Goal: Task Accomplishment & Management: Manage account settings

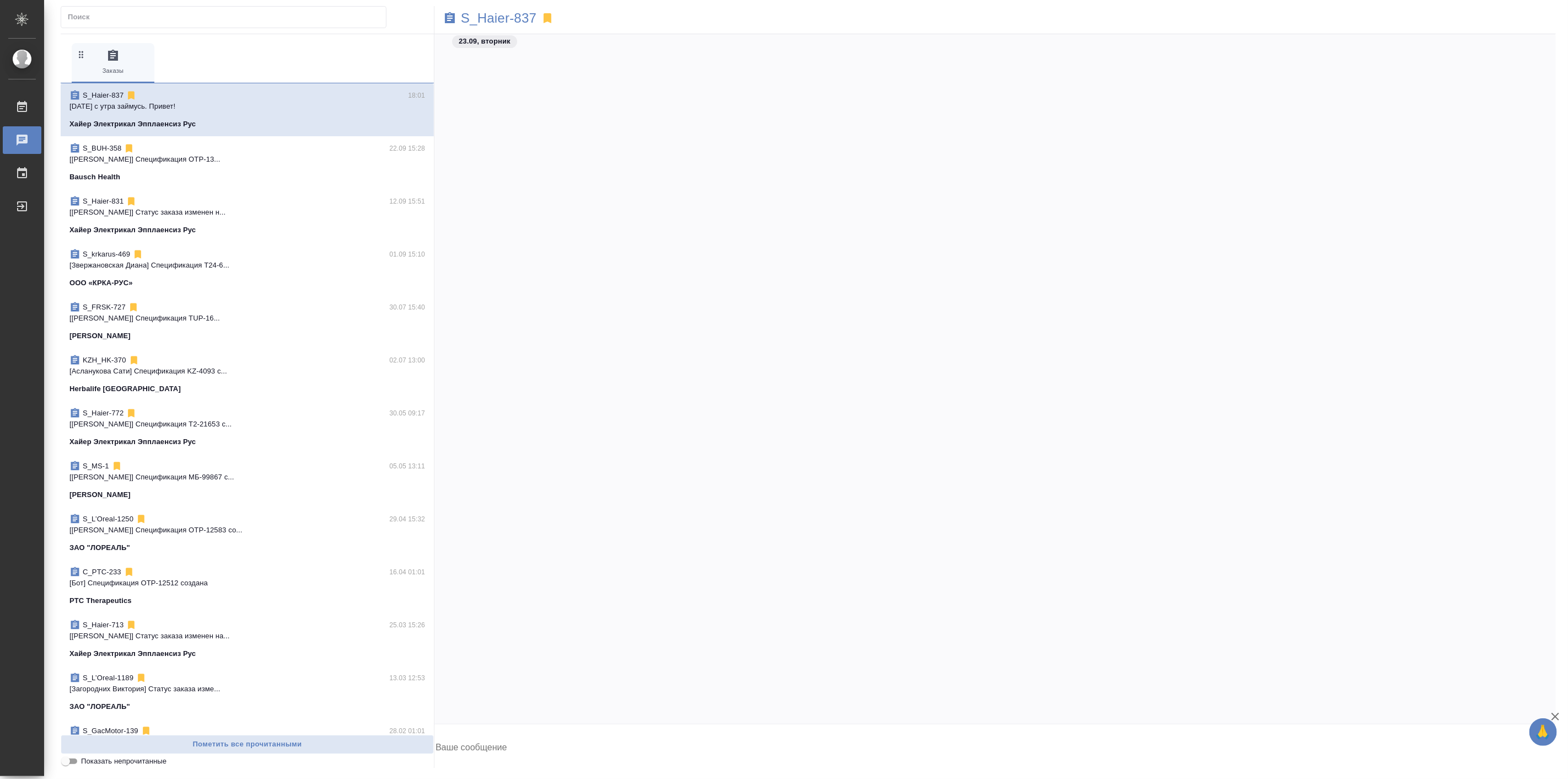
scroll to position [25708, 0]
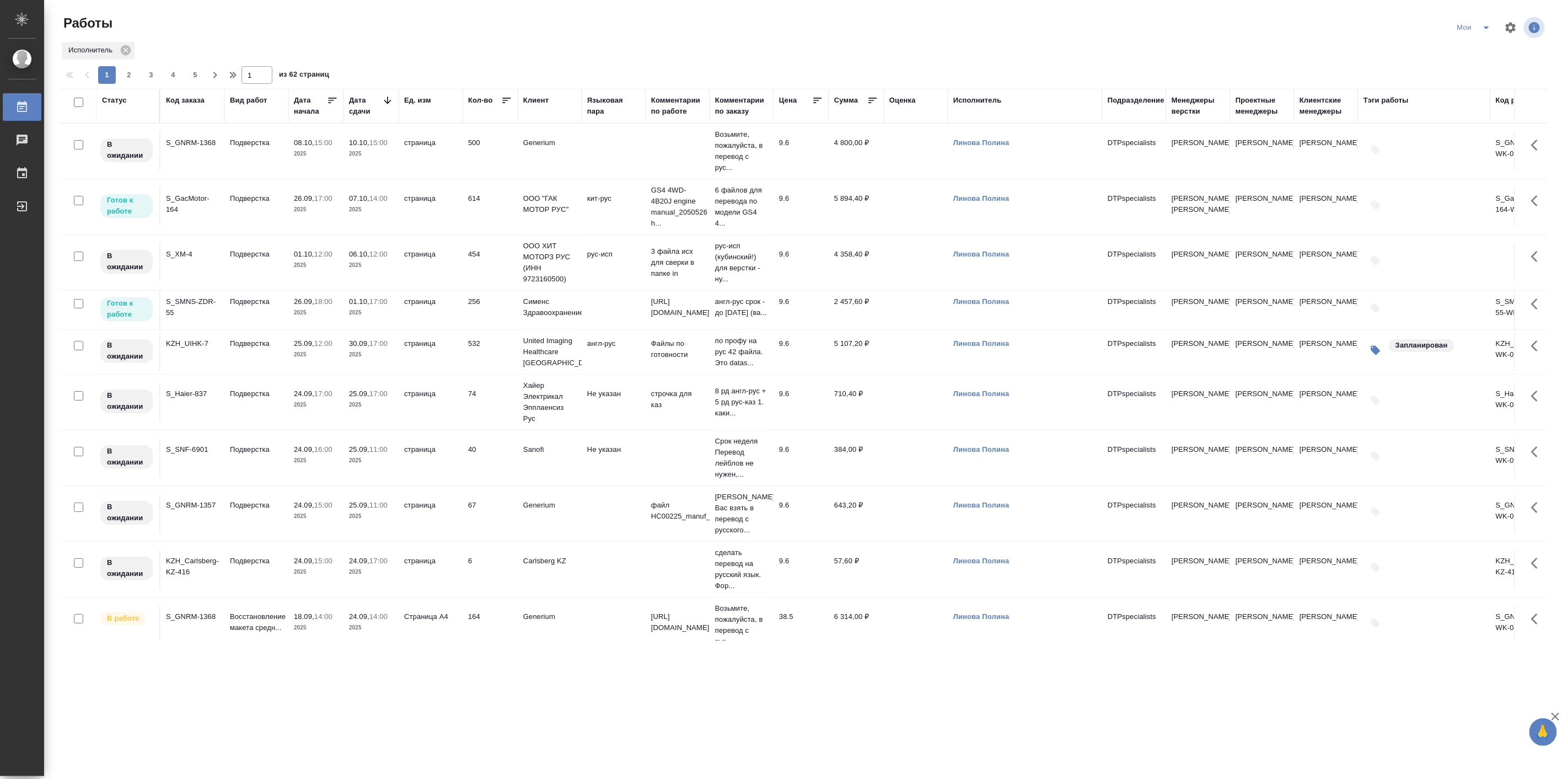
scroll to position [409, 0]
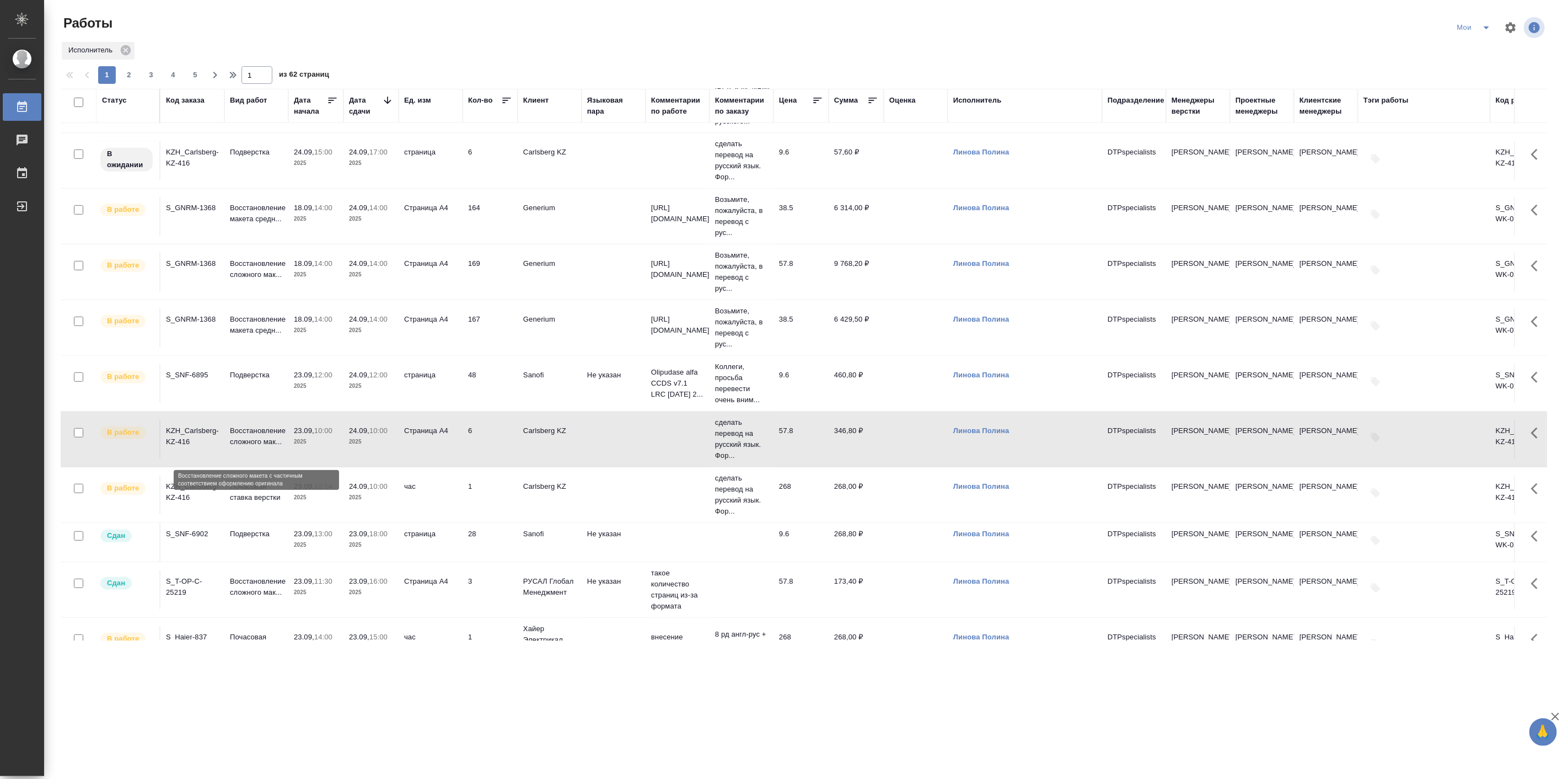
click at [266, 447] on p "Восстановление сложного мак..." at bounding box center [256, 436] width 53 height 22
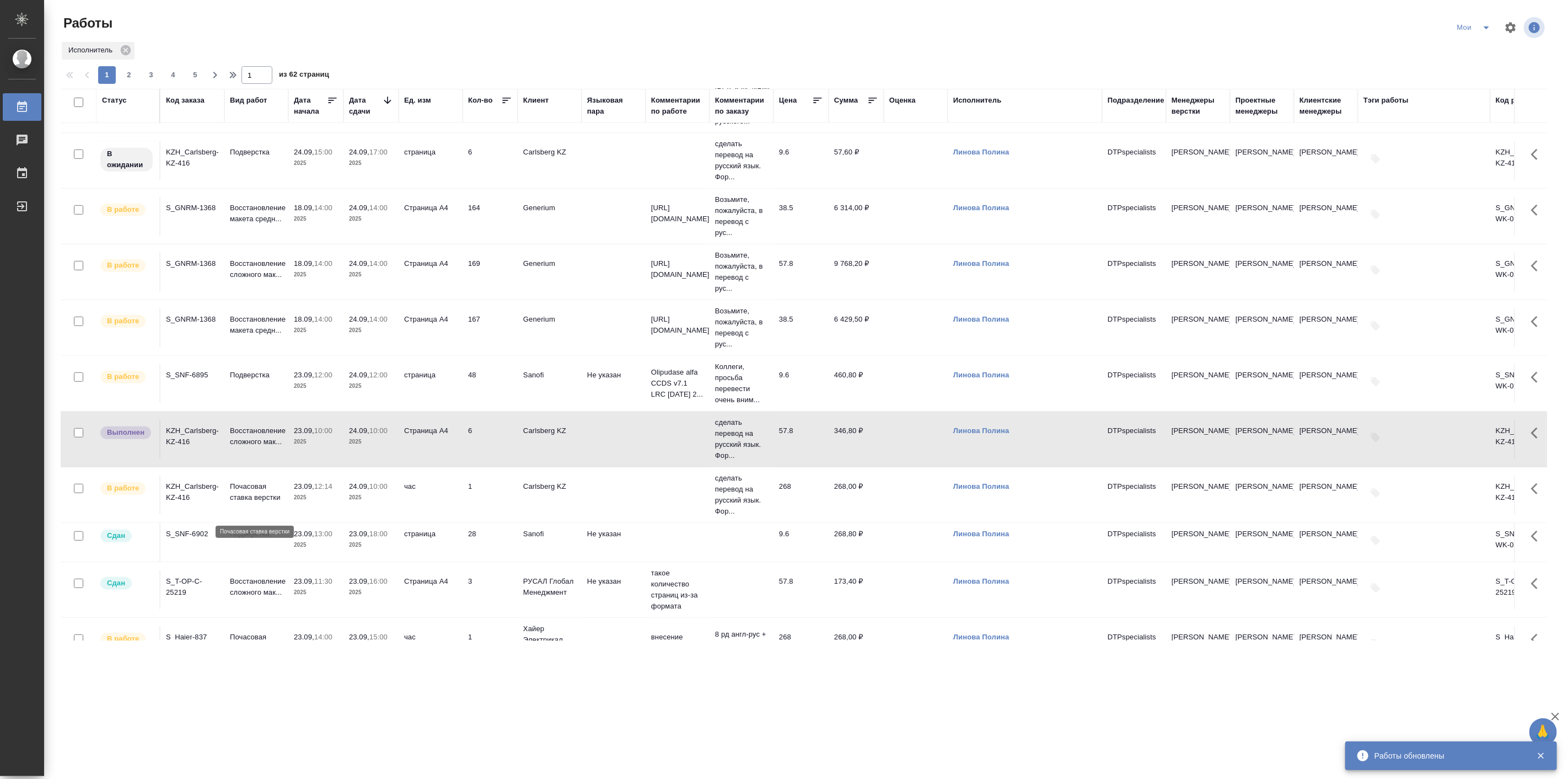
click at [282, 494] on p "Почасовая ставка верстки" at bounding box center [256, 491] width 53 height 22
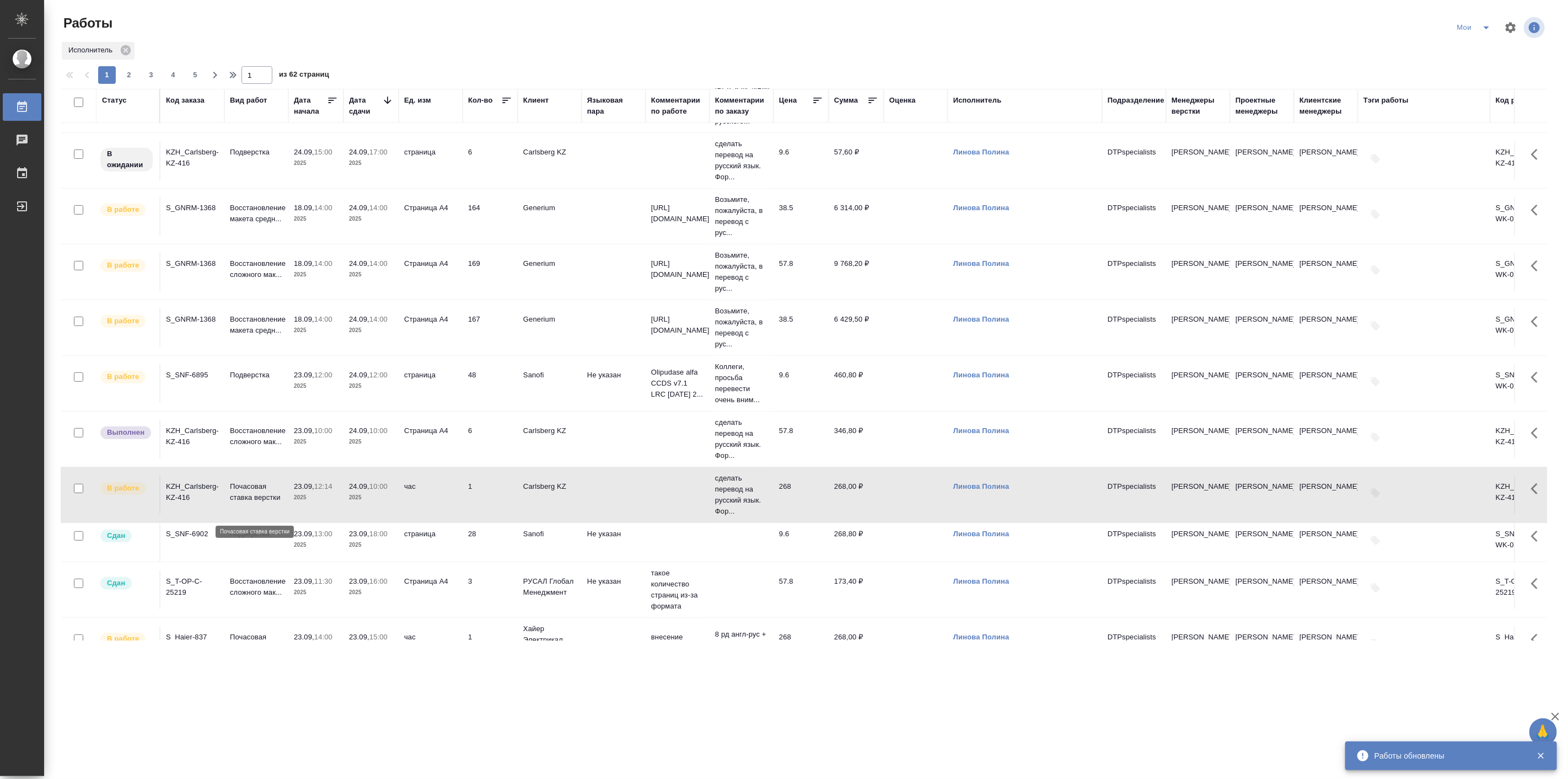
click at [282, 494] on p "Почасовая ставка верстки" at bounding box center [256, 491] width 53 height 22
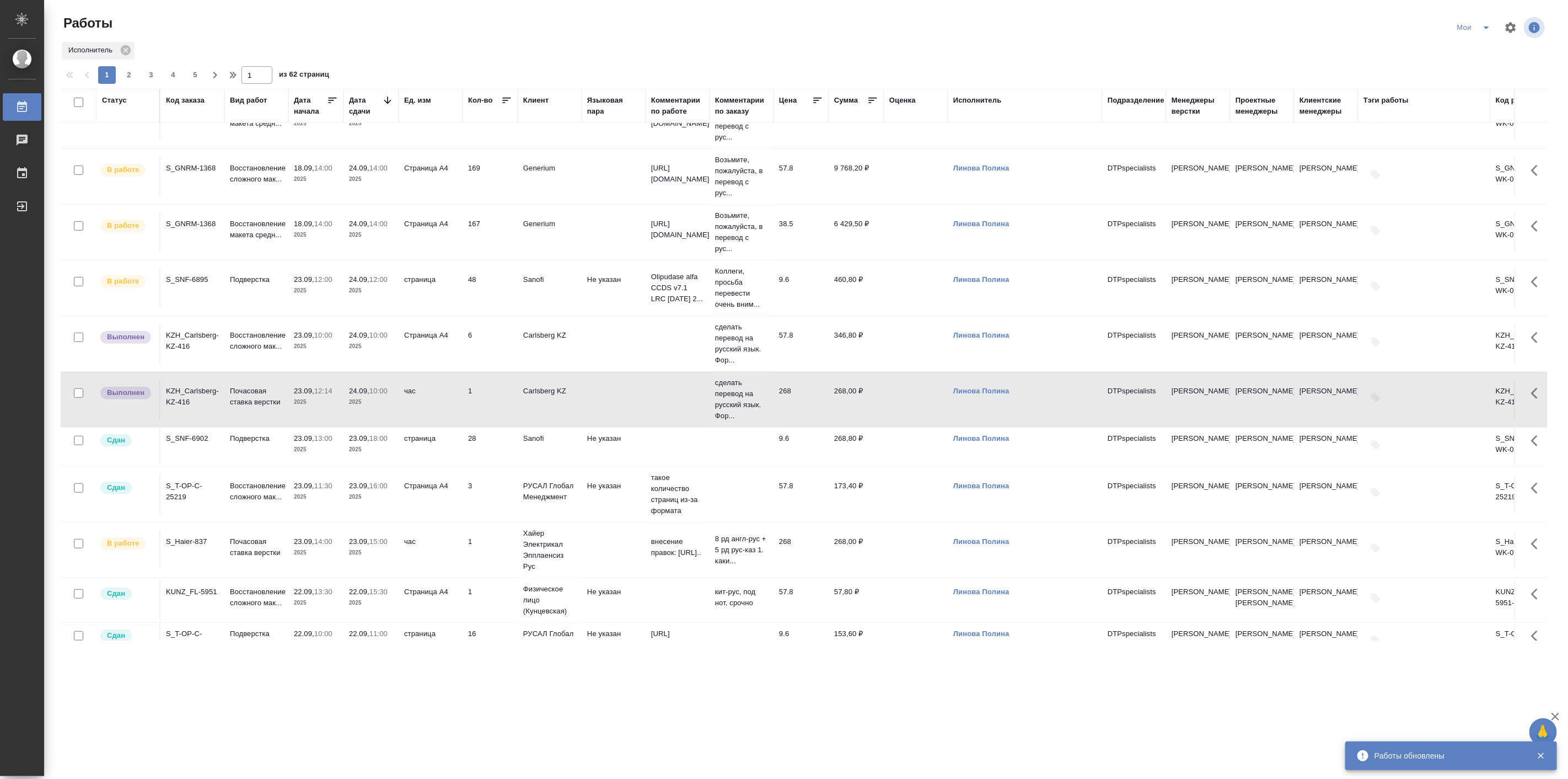
scroll to position [510, 0]
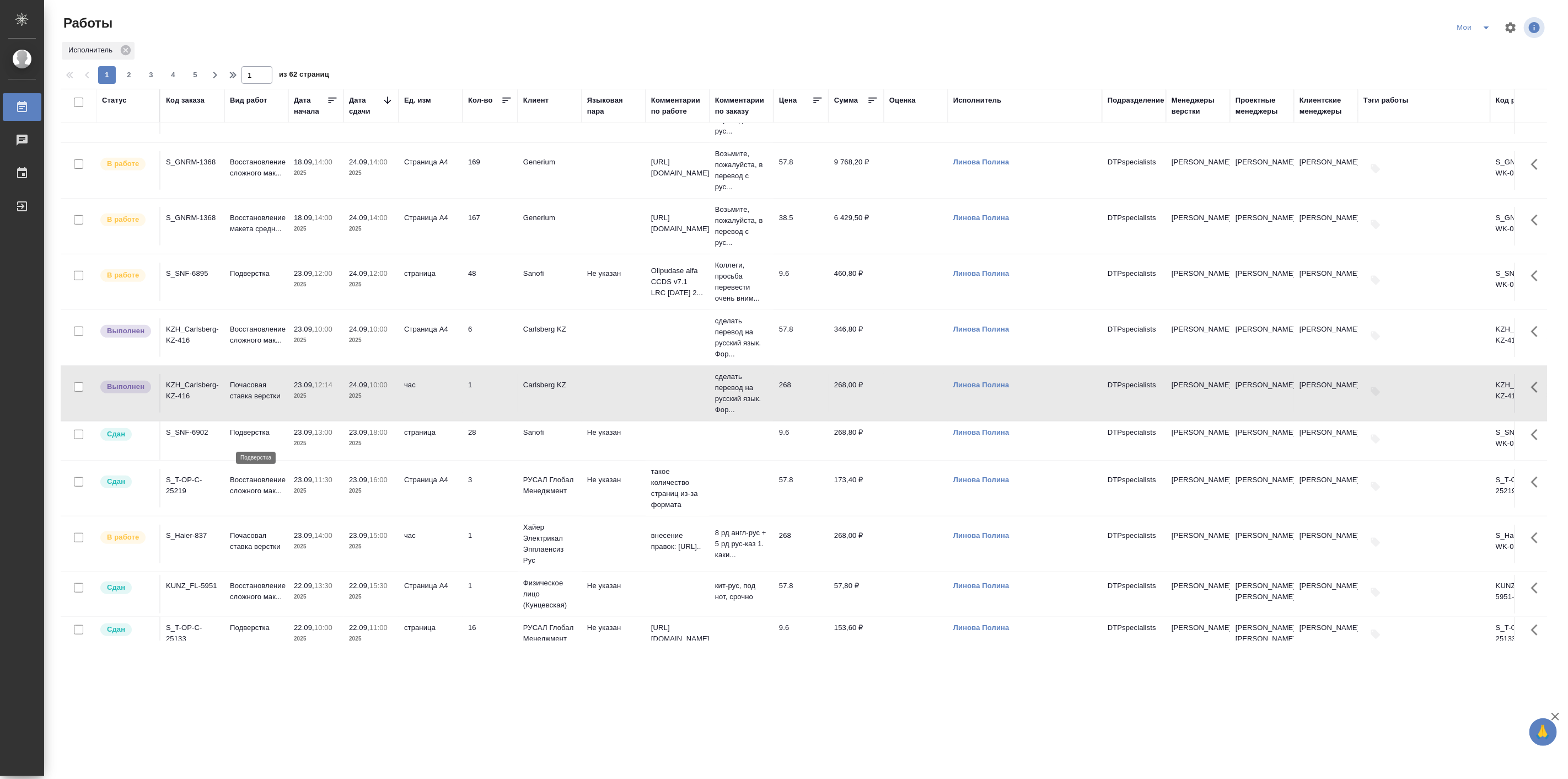
click at [243, 438] on p "Подверстка" at bounding box center [256, 432] width 53 height 11
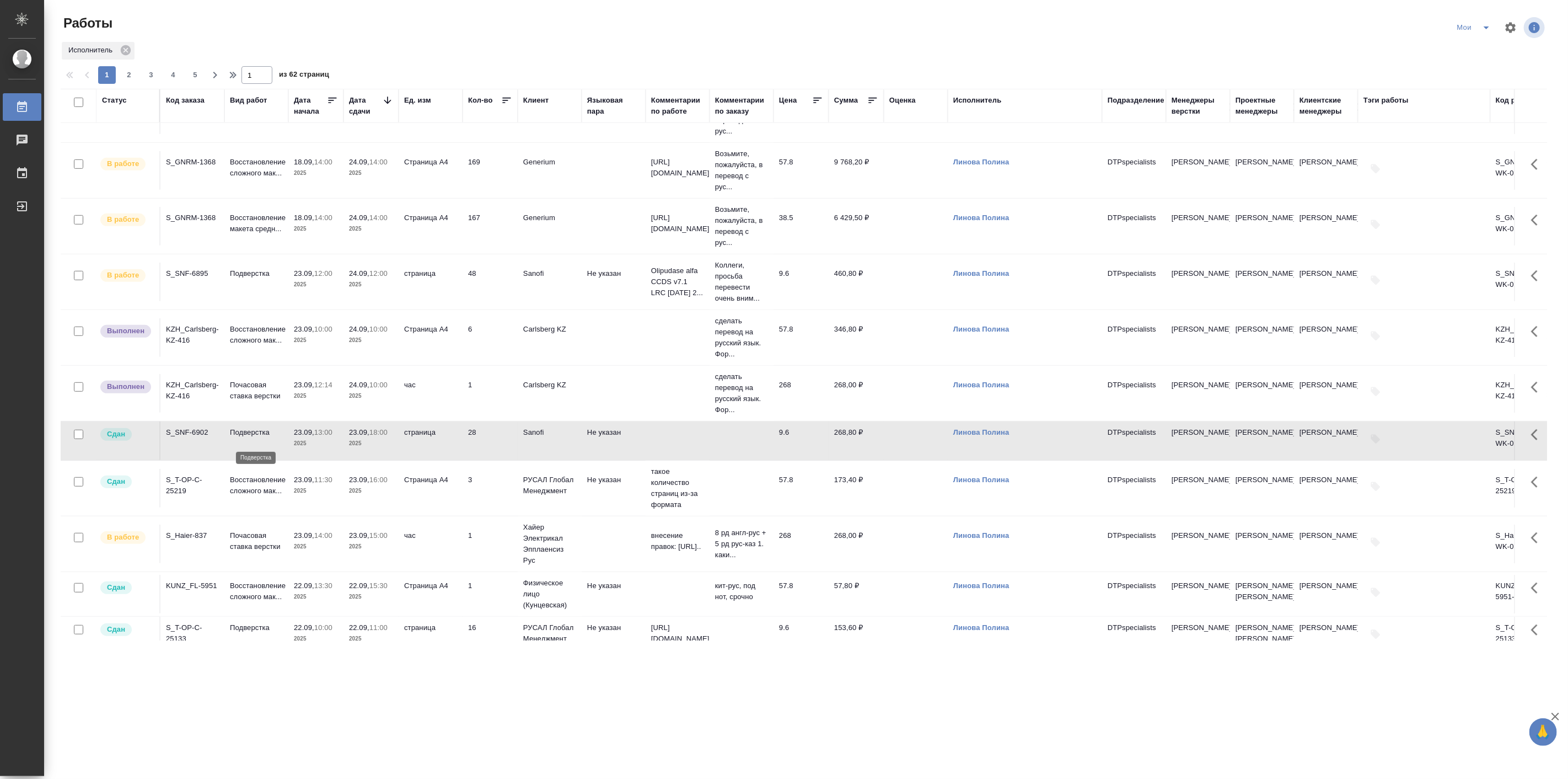
click at [243, 438] on p "Подверстка" at bounding box center [256, 432] width 53 height 11
click at [315, 290] on p "2025" at bounding box center [316, 284] width 44 height 11
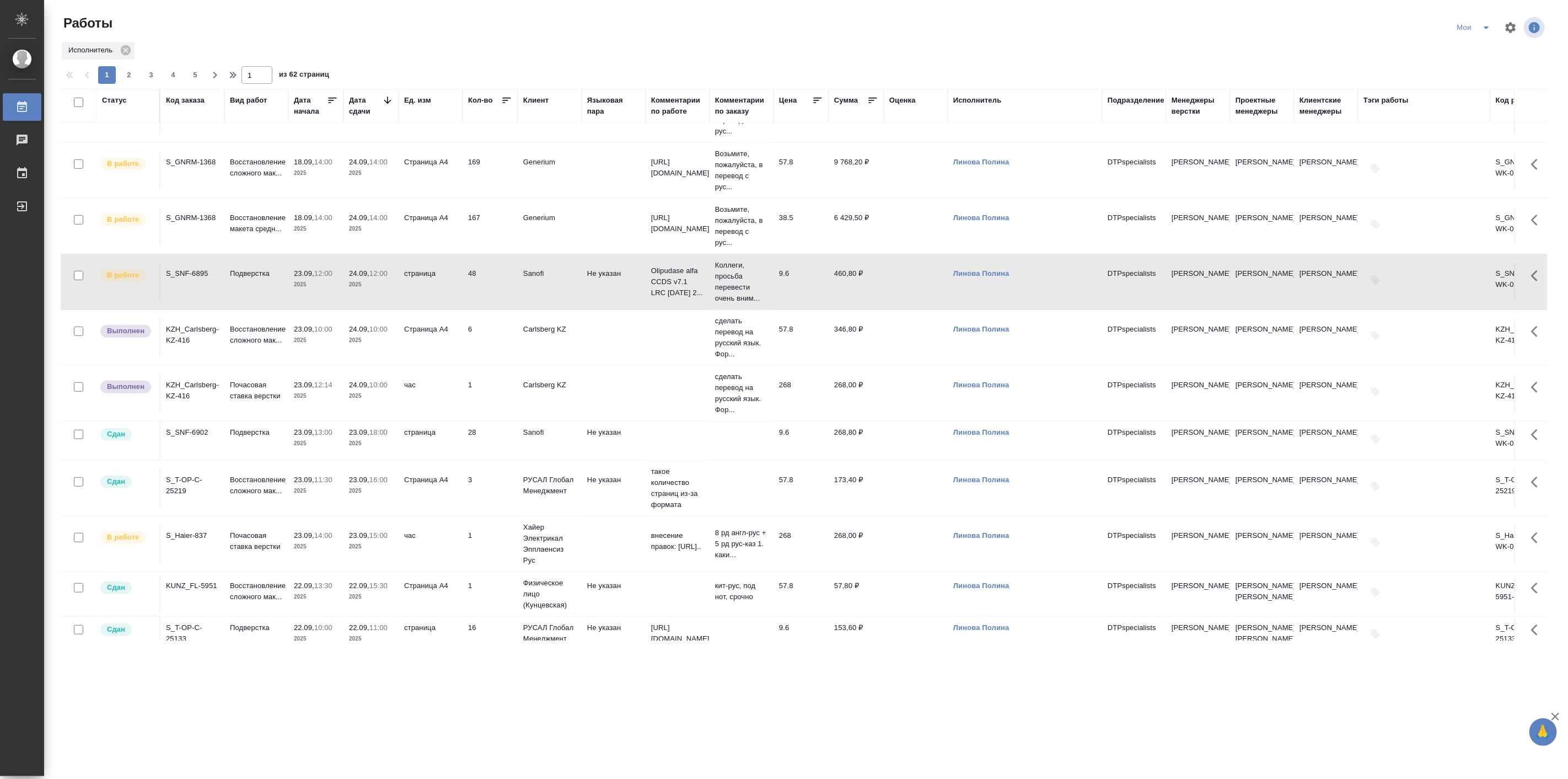
click at [176, 699] on div ".cls-1 fill:#fff; AWATERA Linova Polina Работы 0 Чаты График Выйти Работы Мои И…" at bounding box center [784, 389] width 1568 height 779
click at [482, 48] on div "Исполнитель" at bounding box center [803, 51] width 1486 height 20
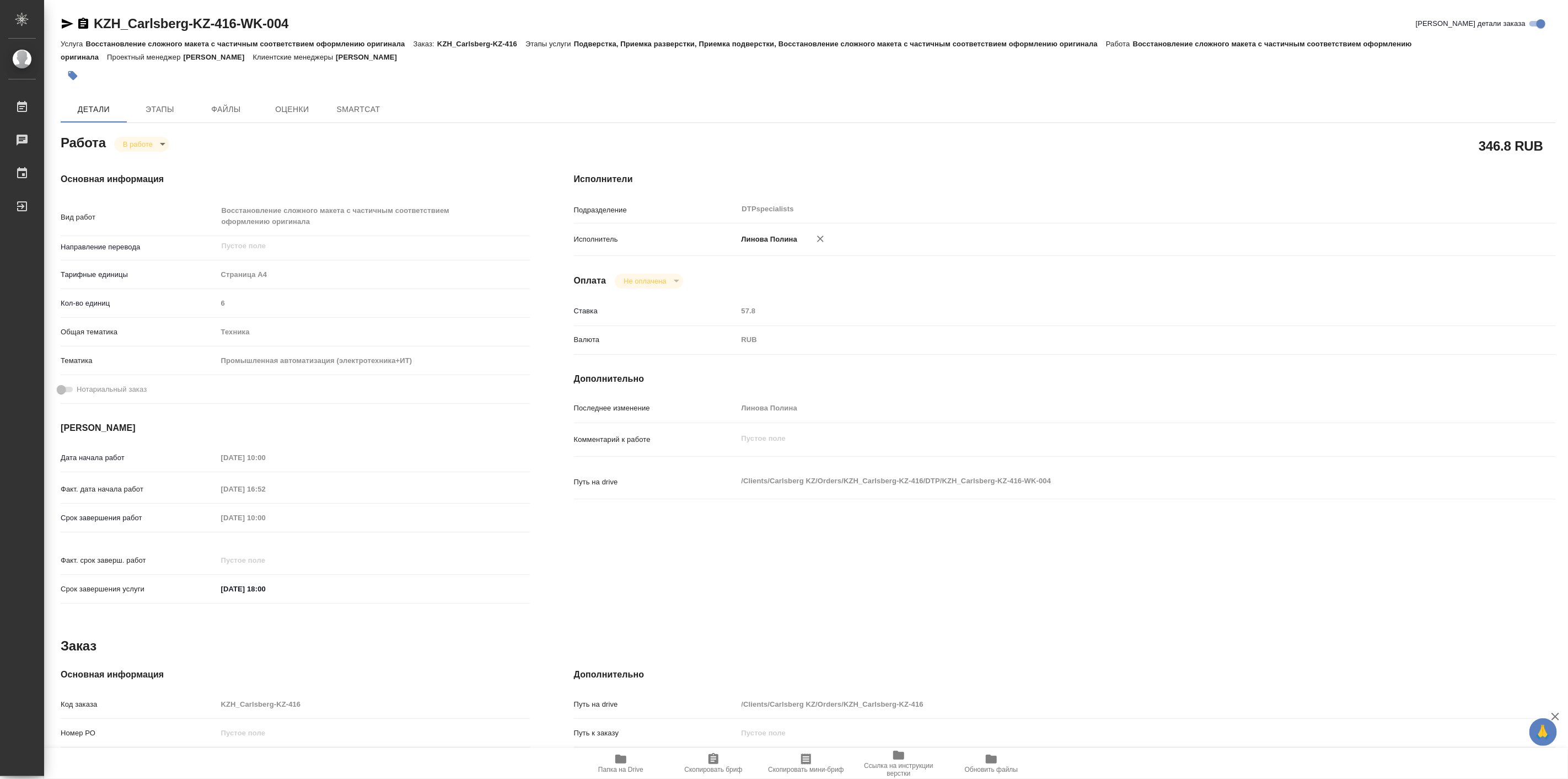
type textarea "x"
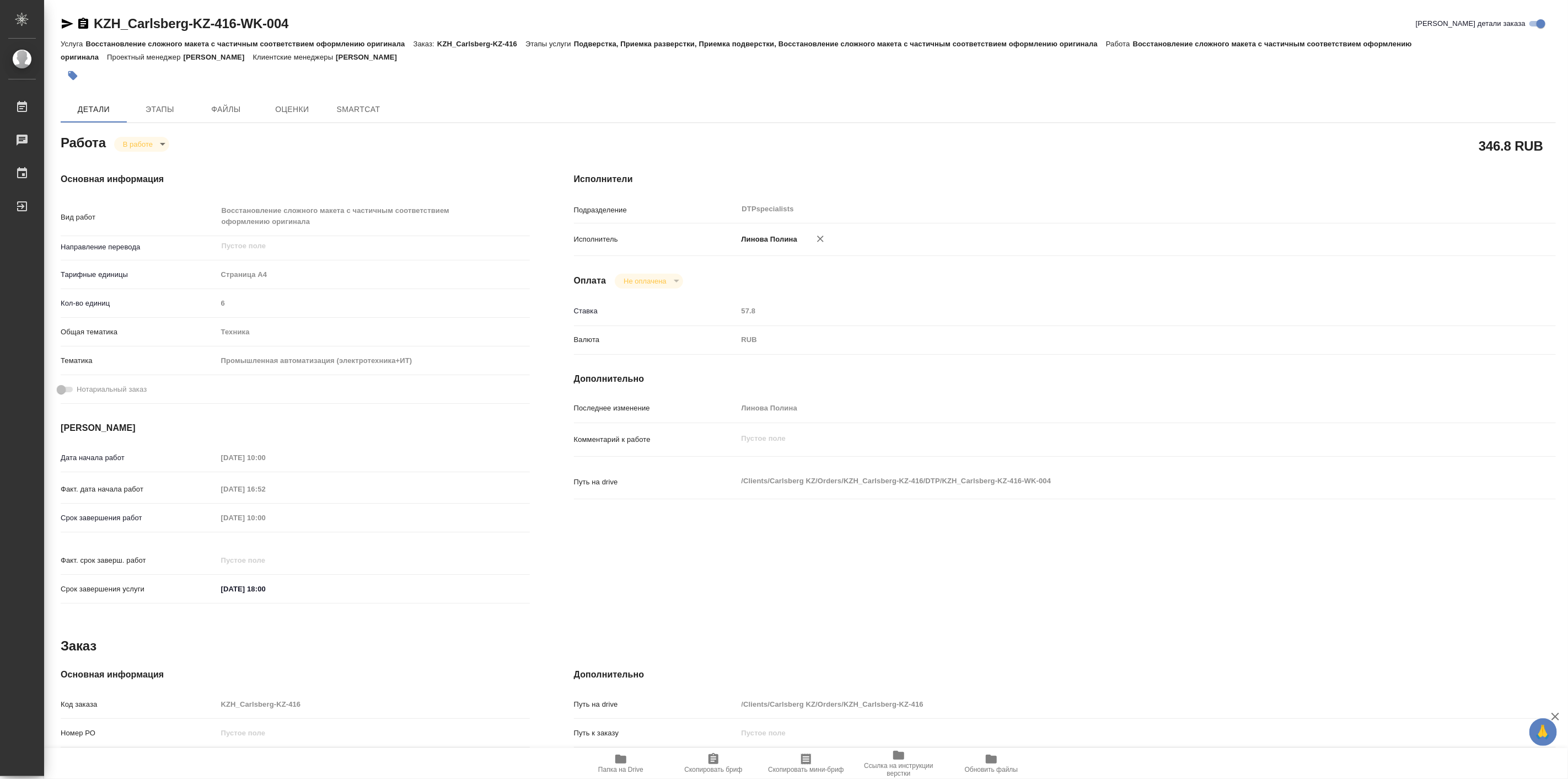
type textarea "x"
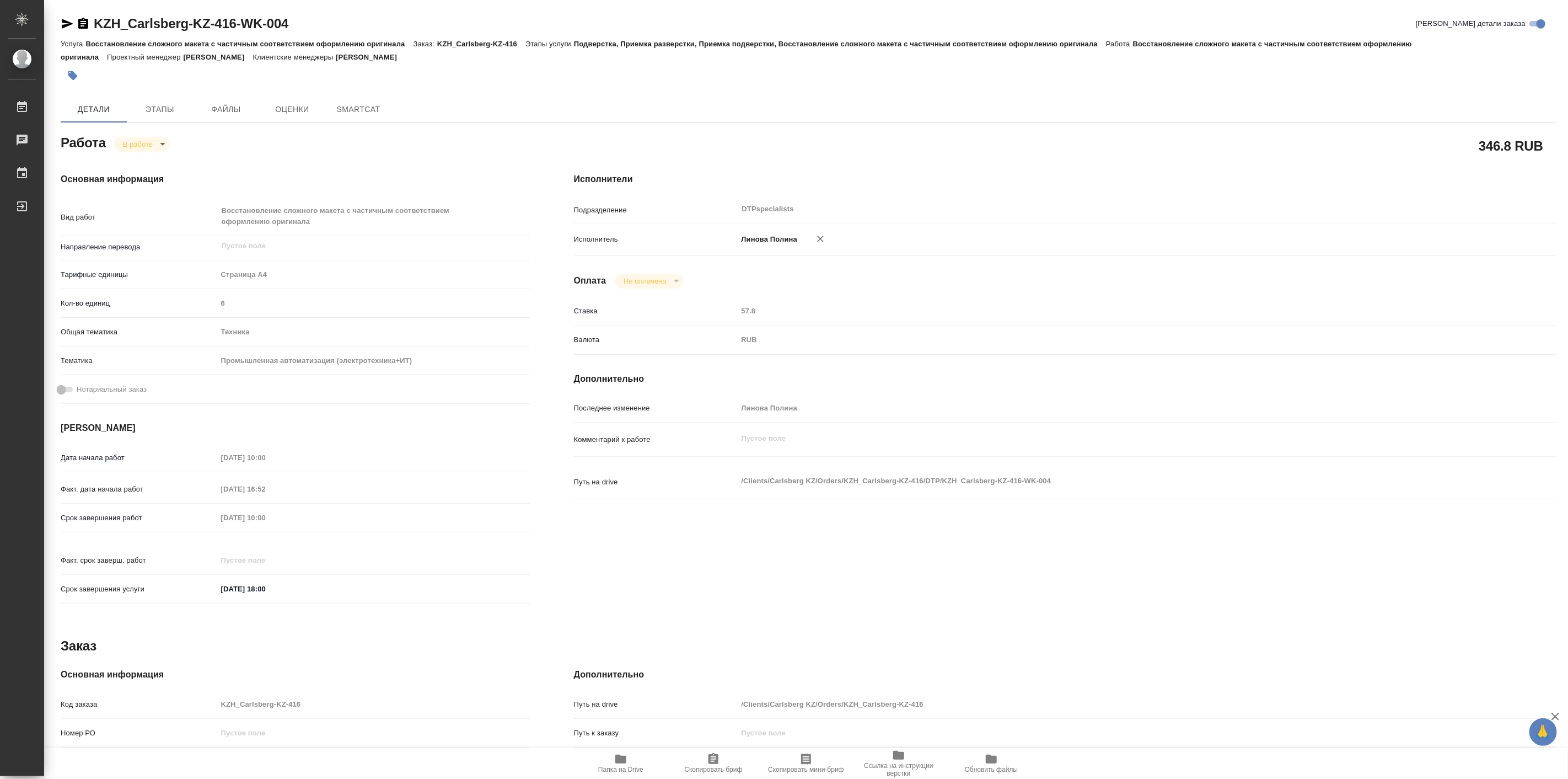
type textarea "x"
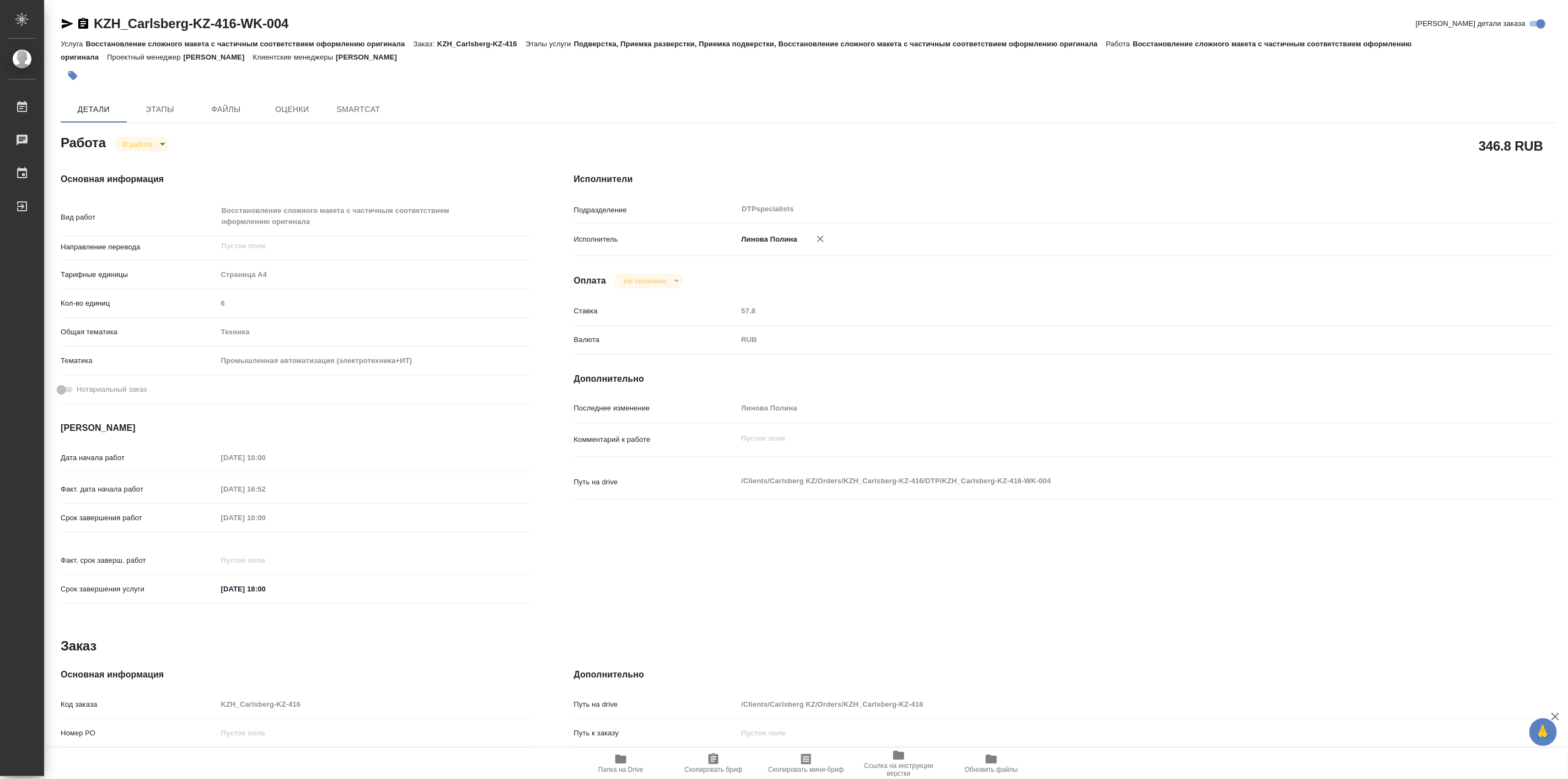
type textarea "x"
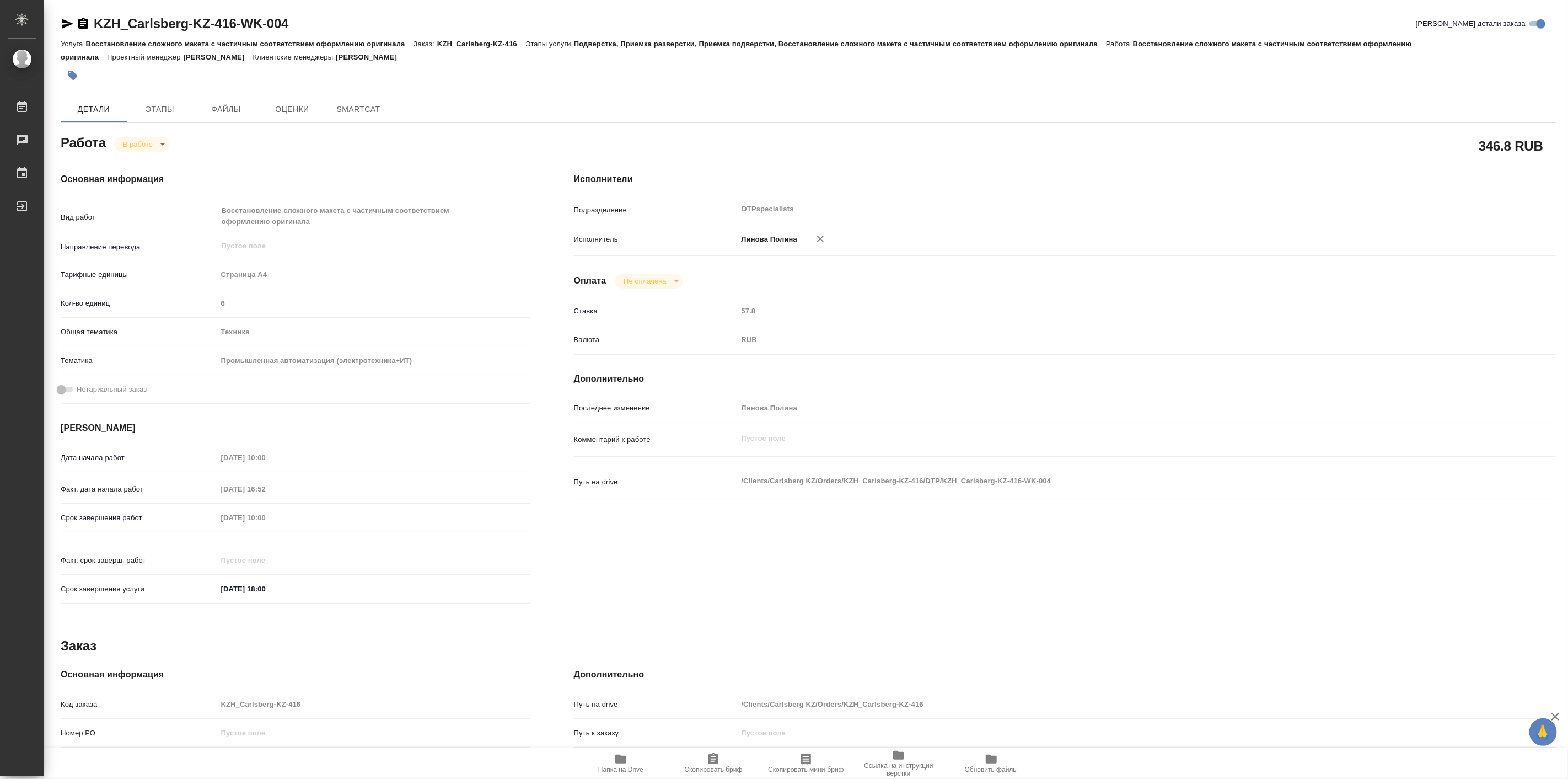
type textarea "x"
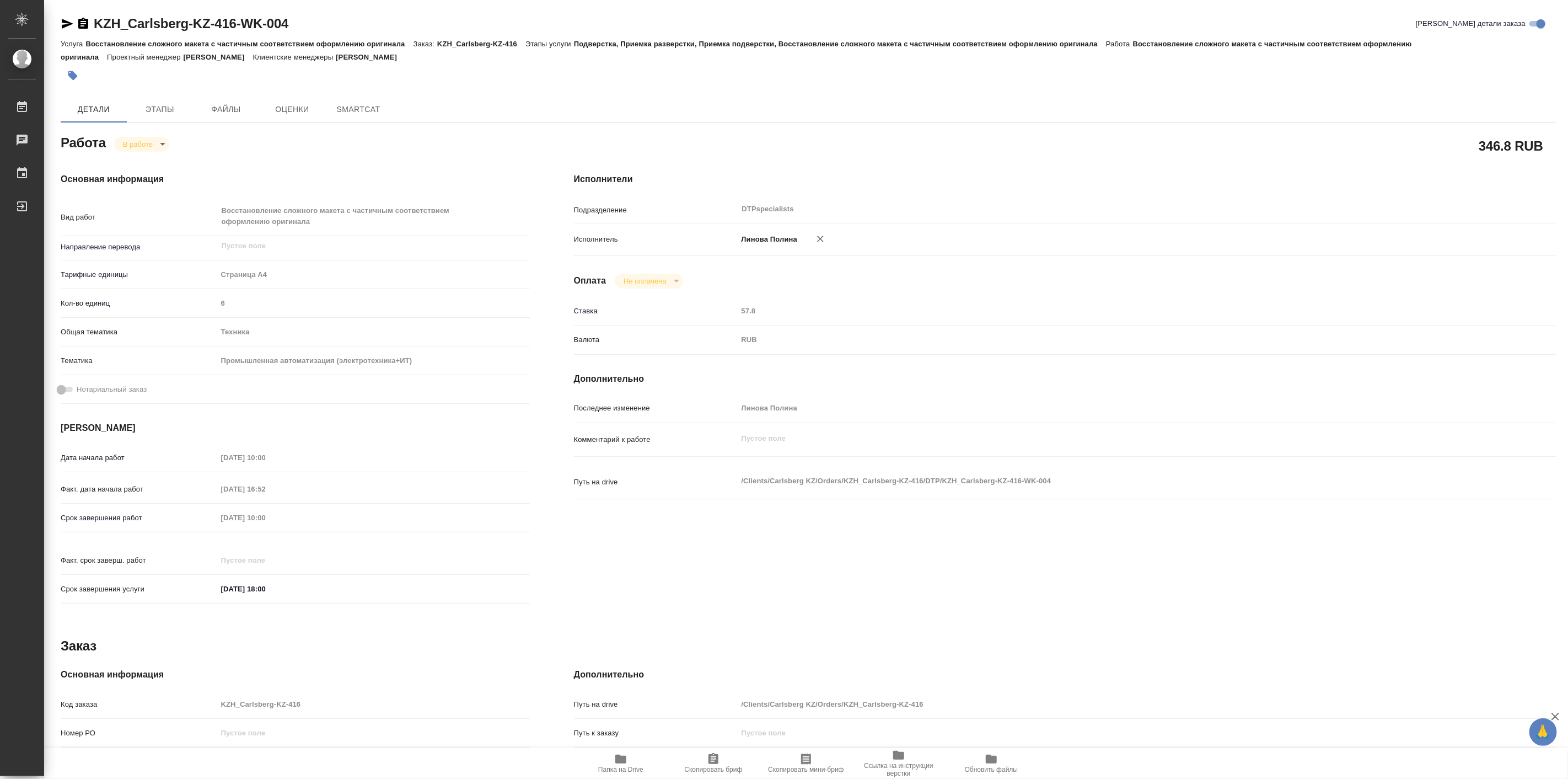
type textarea "x"
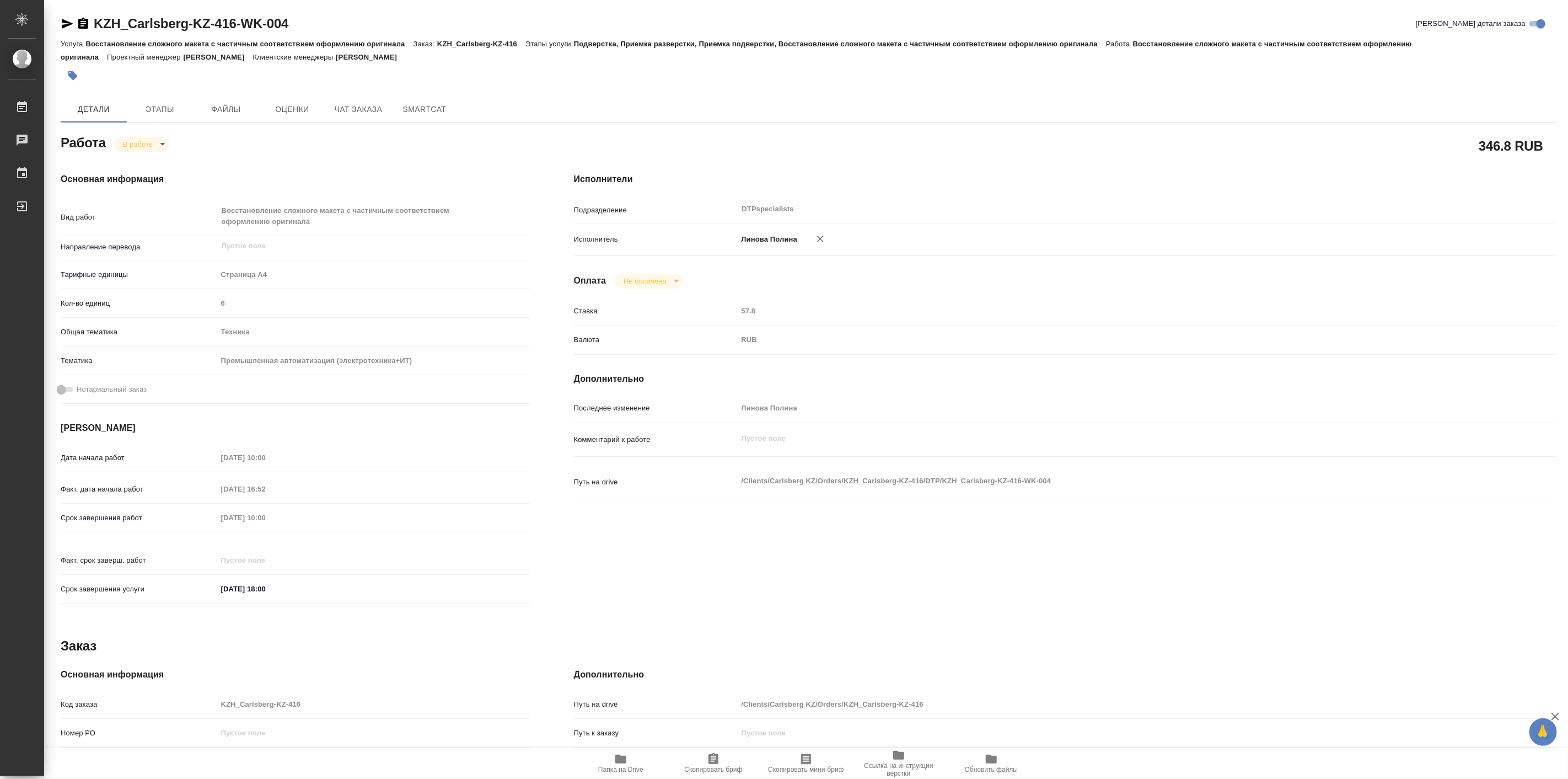
click at [626, 753] on icon "button" at bounding box center [621, 759] width 13 height 13
type textarea "x"
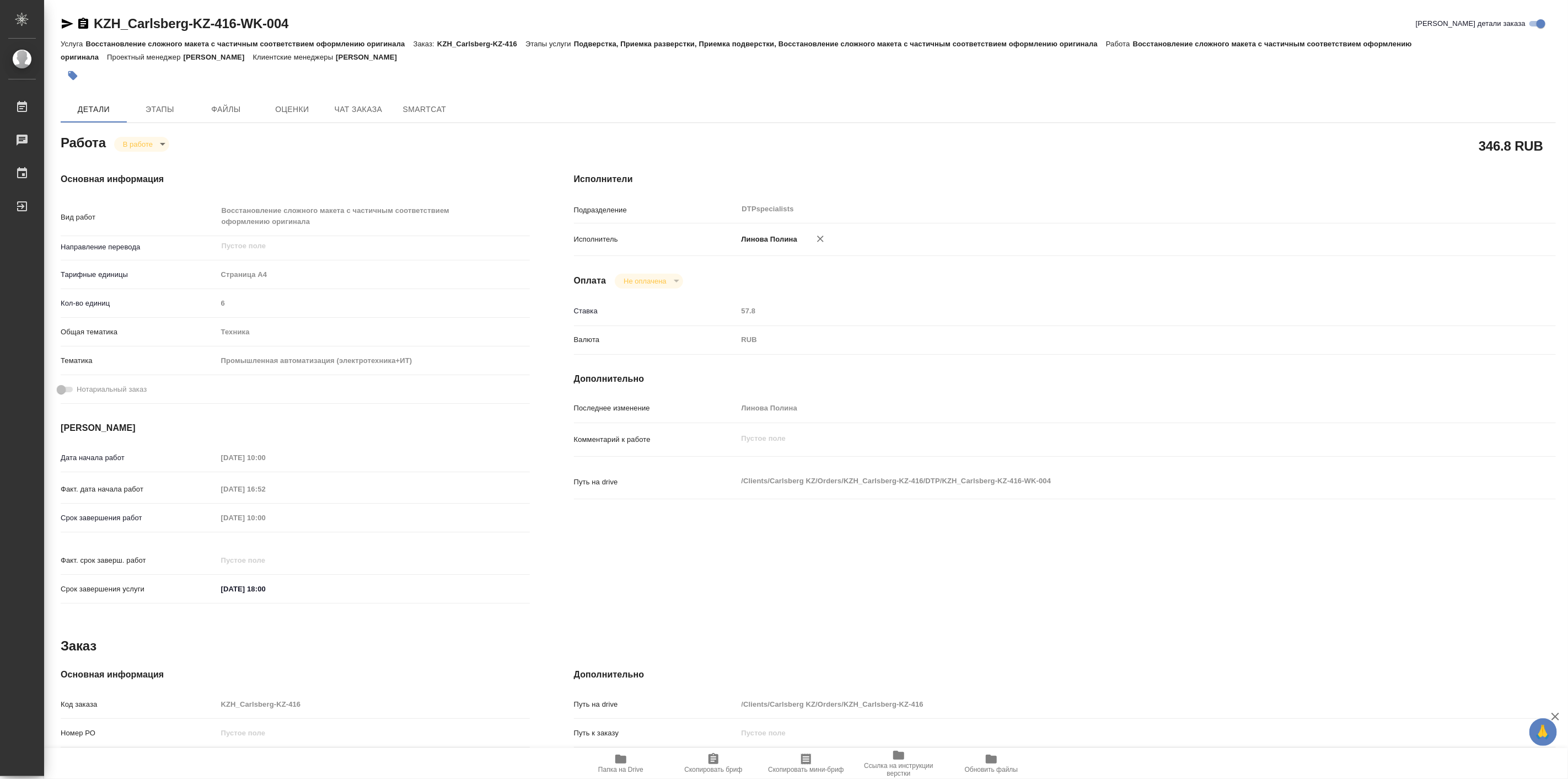
type textarea "x"
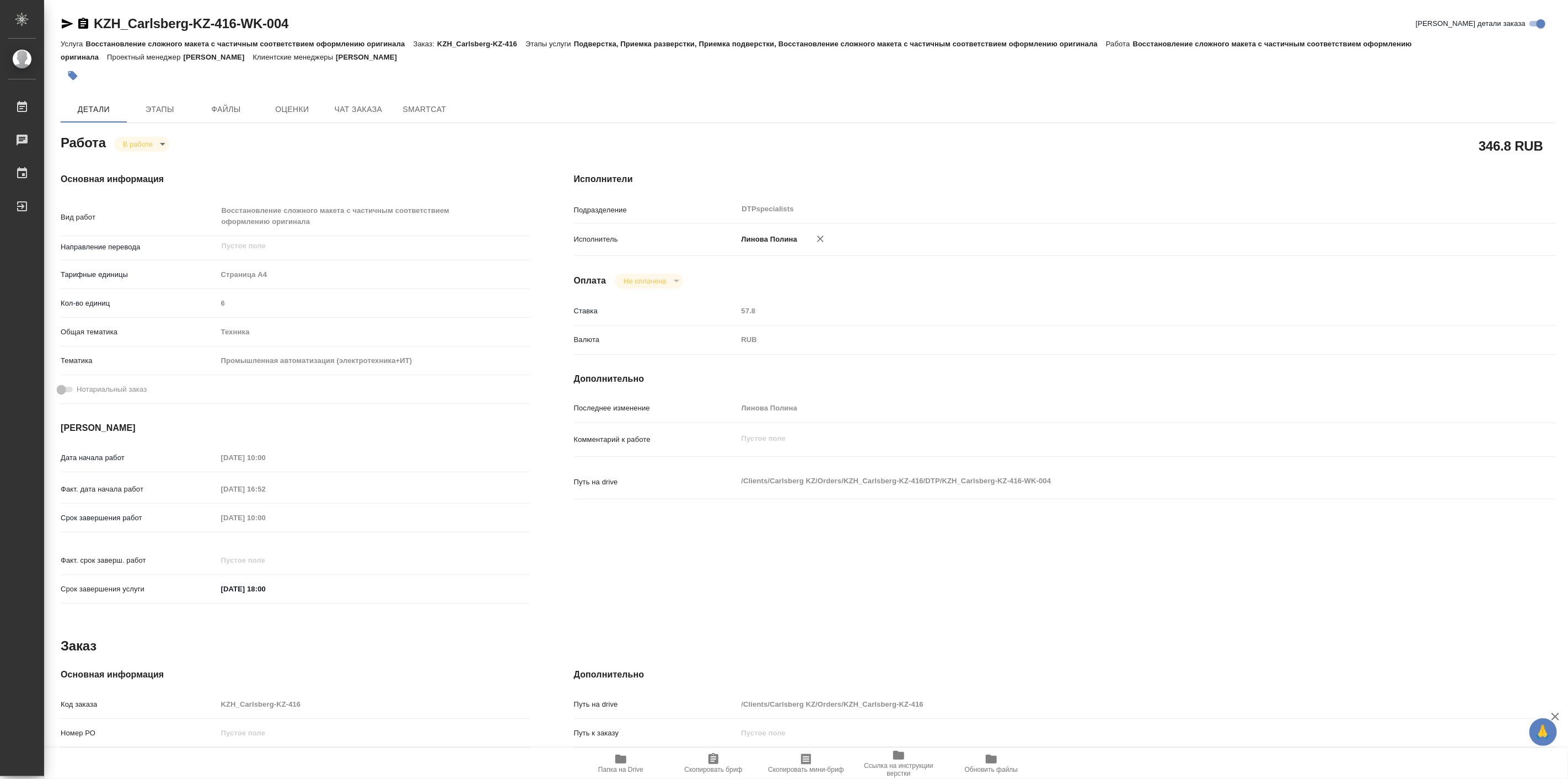
type textarea "x"
click at [157, 142] on body "🙏 .cls-1 fill:#fff; AWATERA Linova Polina Работы 0 Чаты График Выйти KZH_Carlsb…" at bounding box center [784, 389] width 1568 height 779
drag, startPoint x: 157, startPoint y: 160, endPoint x: 146, endPoint y: 143, distance: 20.2
click at [157, 161] on button "Выполнен" at bounding box center [142, 163] width 40 height 12
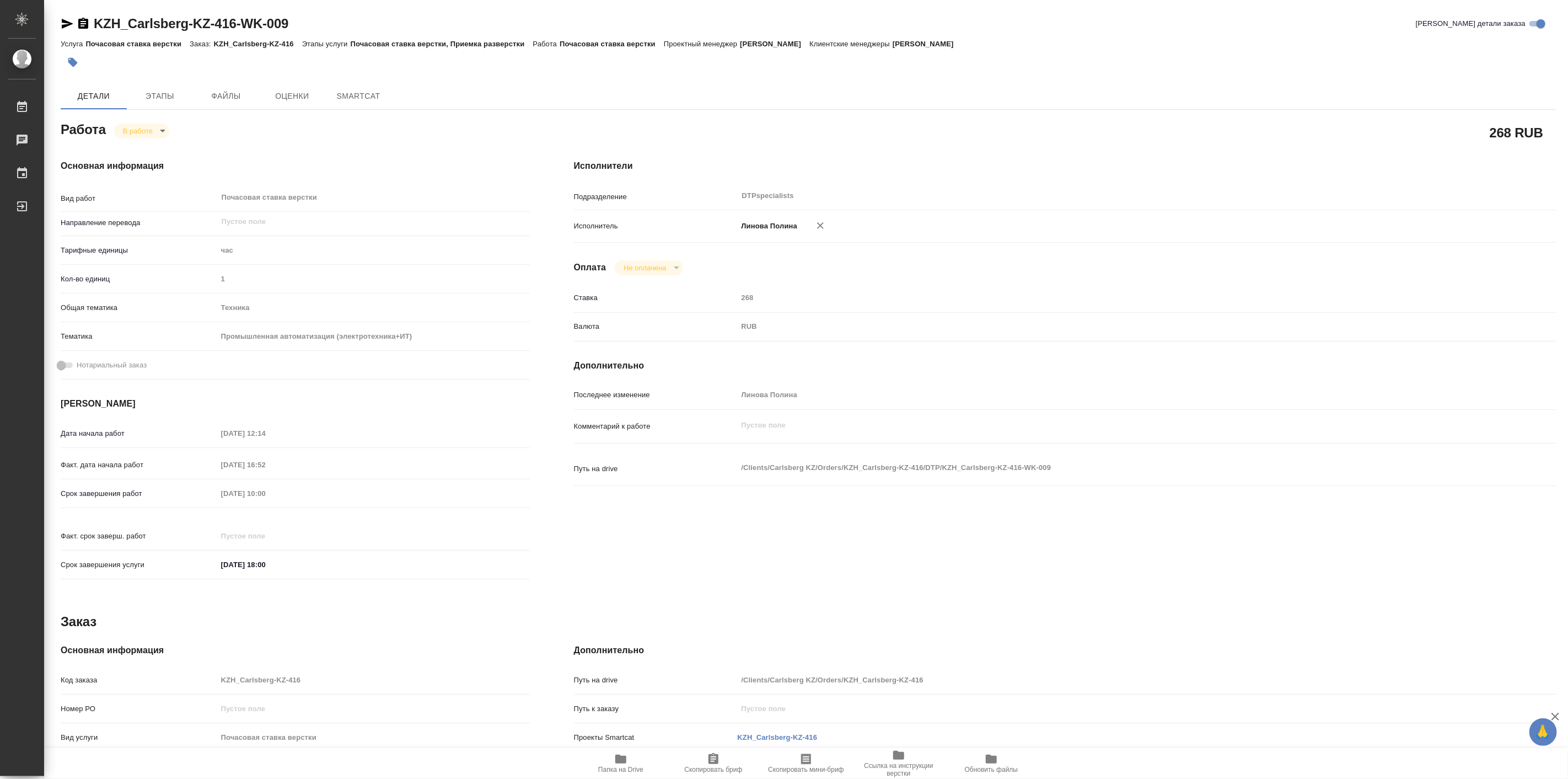
type textarea "x"
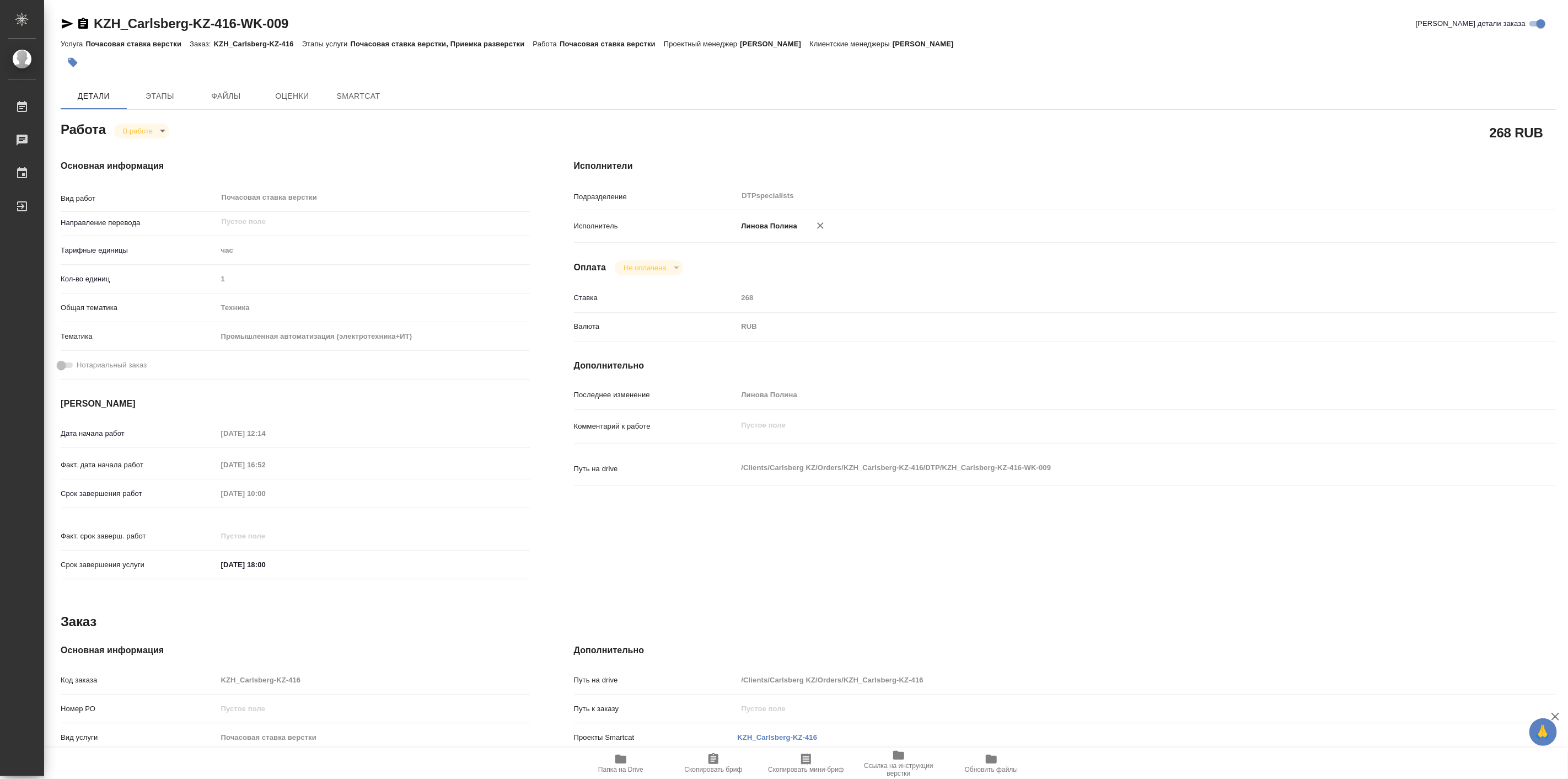
type textarea "x"
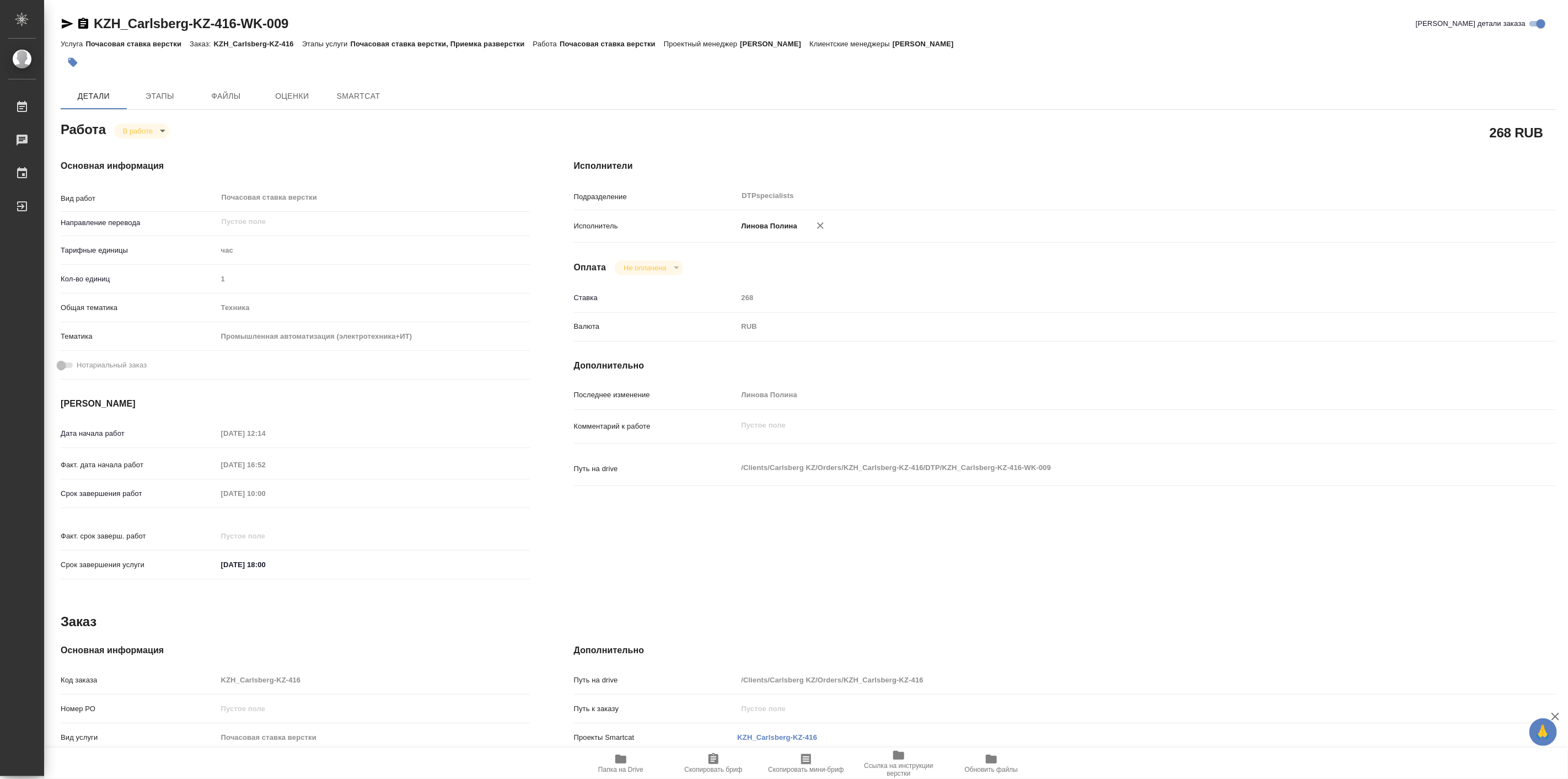
type textarea "x"
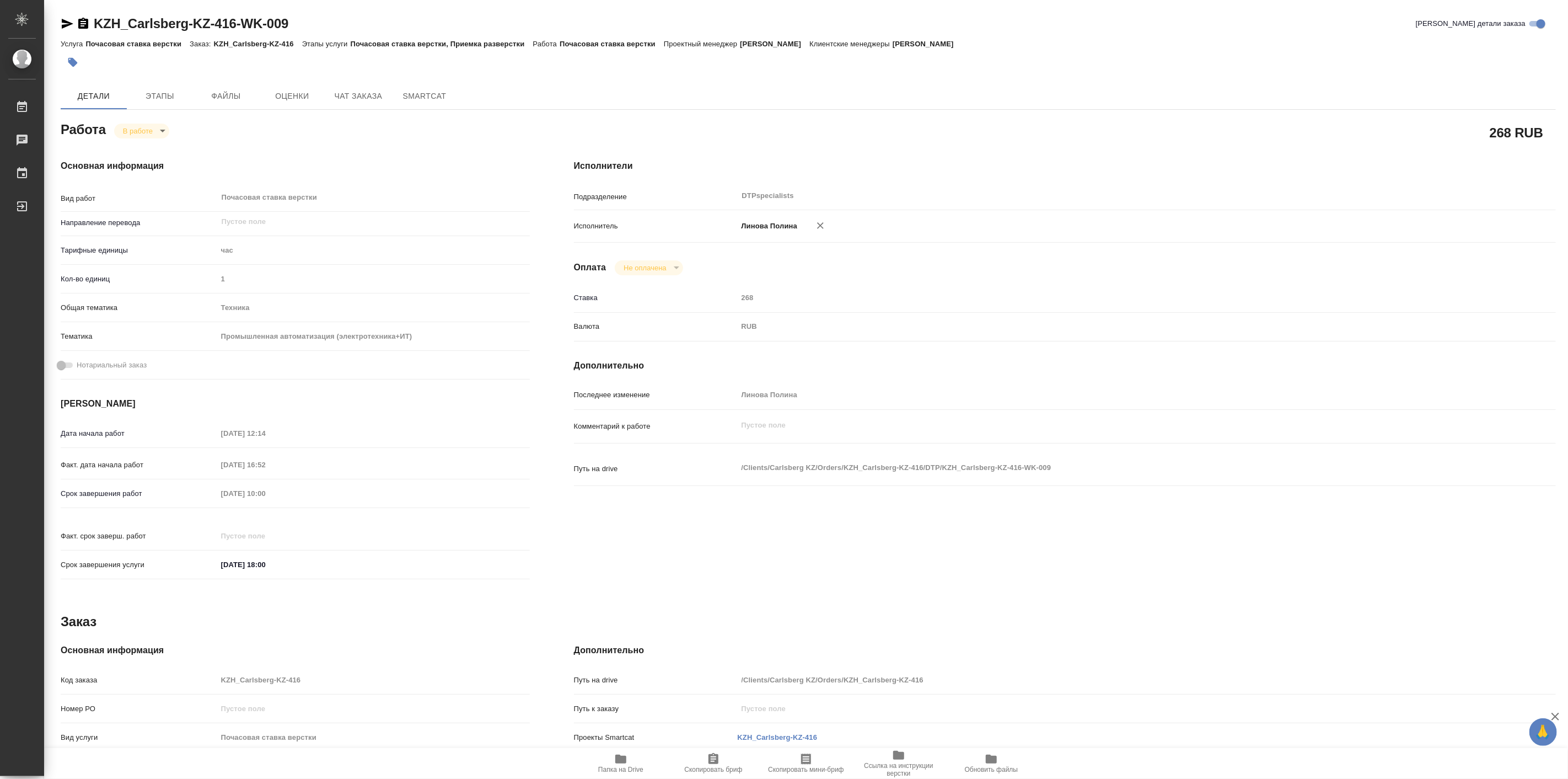
type textarea "x"
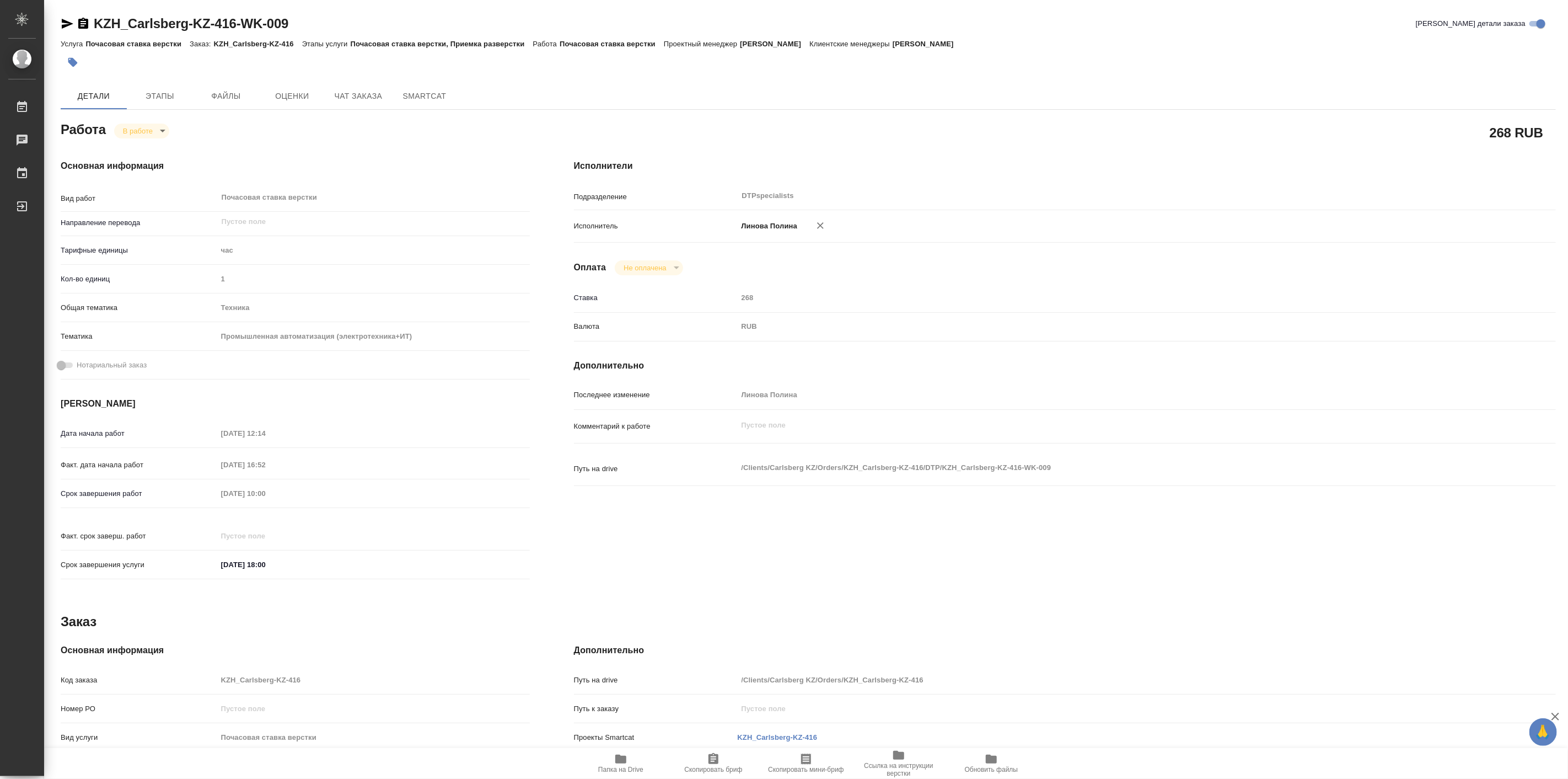
click at [157, 132] on body "🙏 .cls-1 fill:#fff; AWATERA Linova Polina Работы Чаты График Выйти KZH_Carlsber…" at bounding box center [784, 389] width 1568 height 779
type textarea "x"
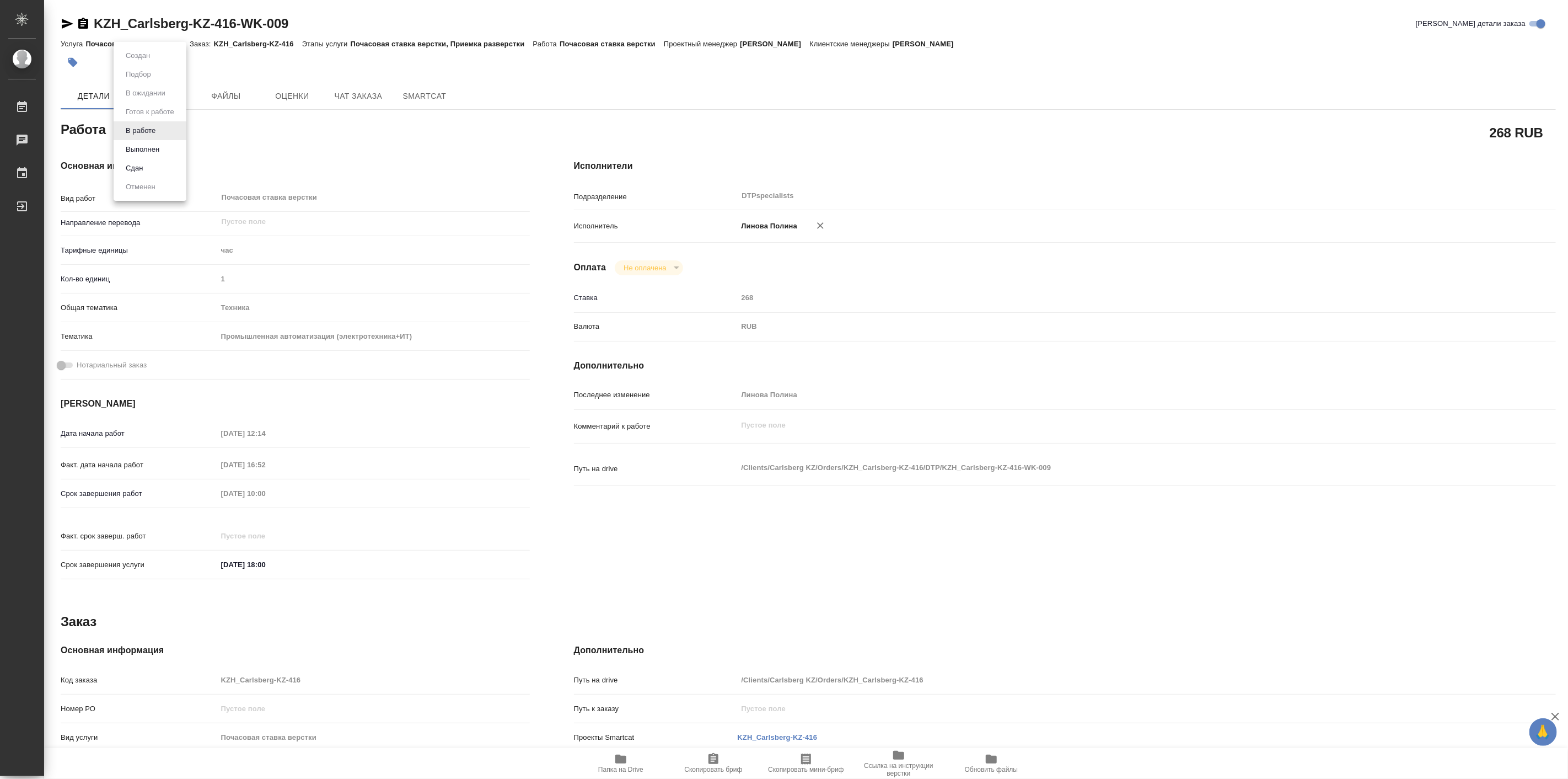
type textarea "x"
click at [156, 152] on button "Выполнен" at bounding box center [142, 149] width 40 height 12
type textarea "x"
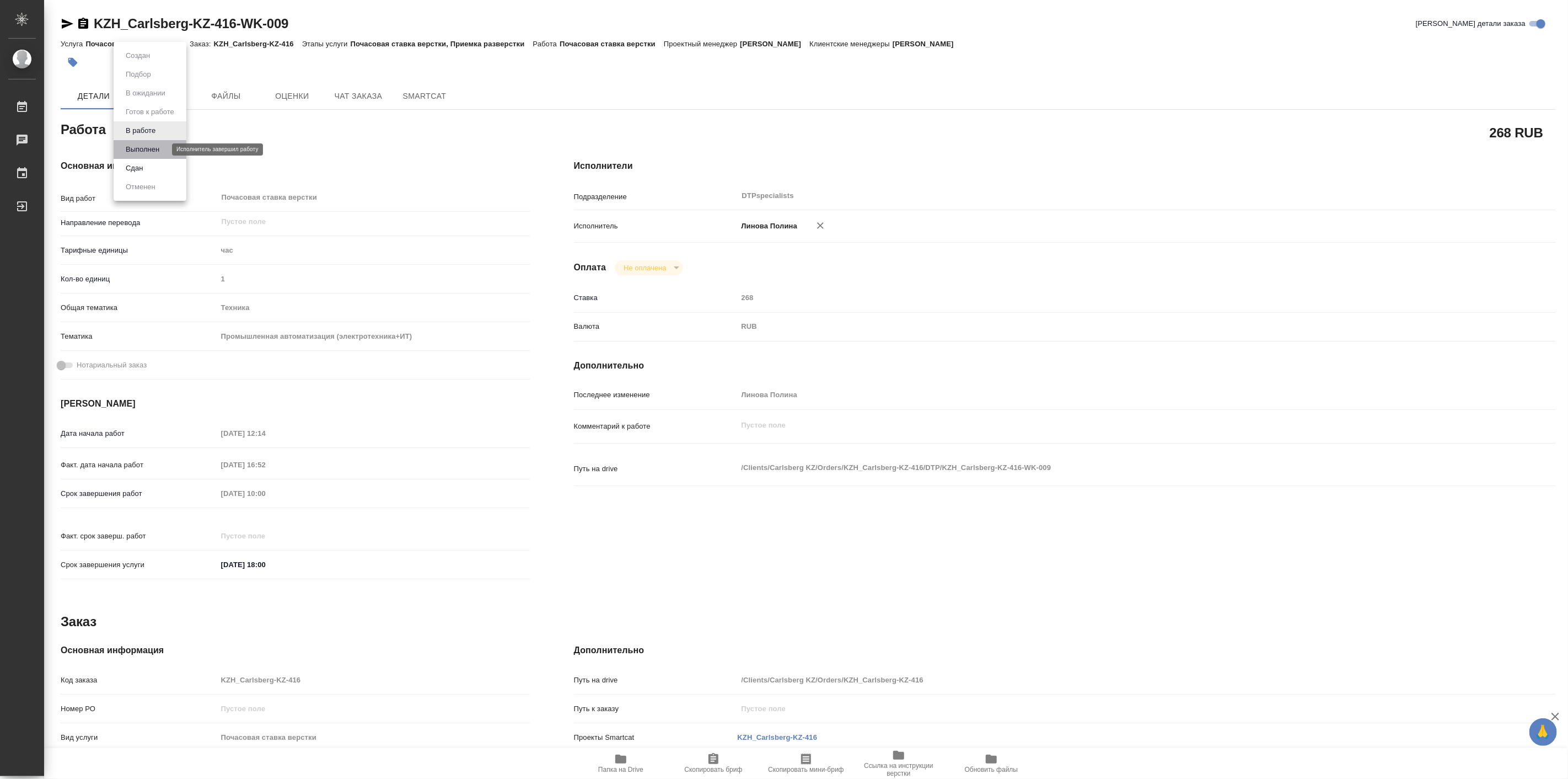
type textarea "x"
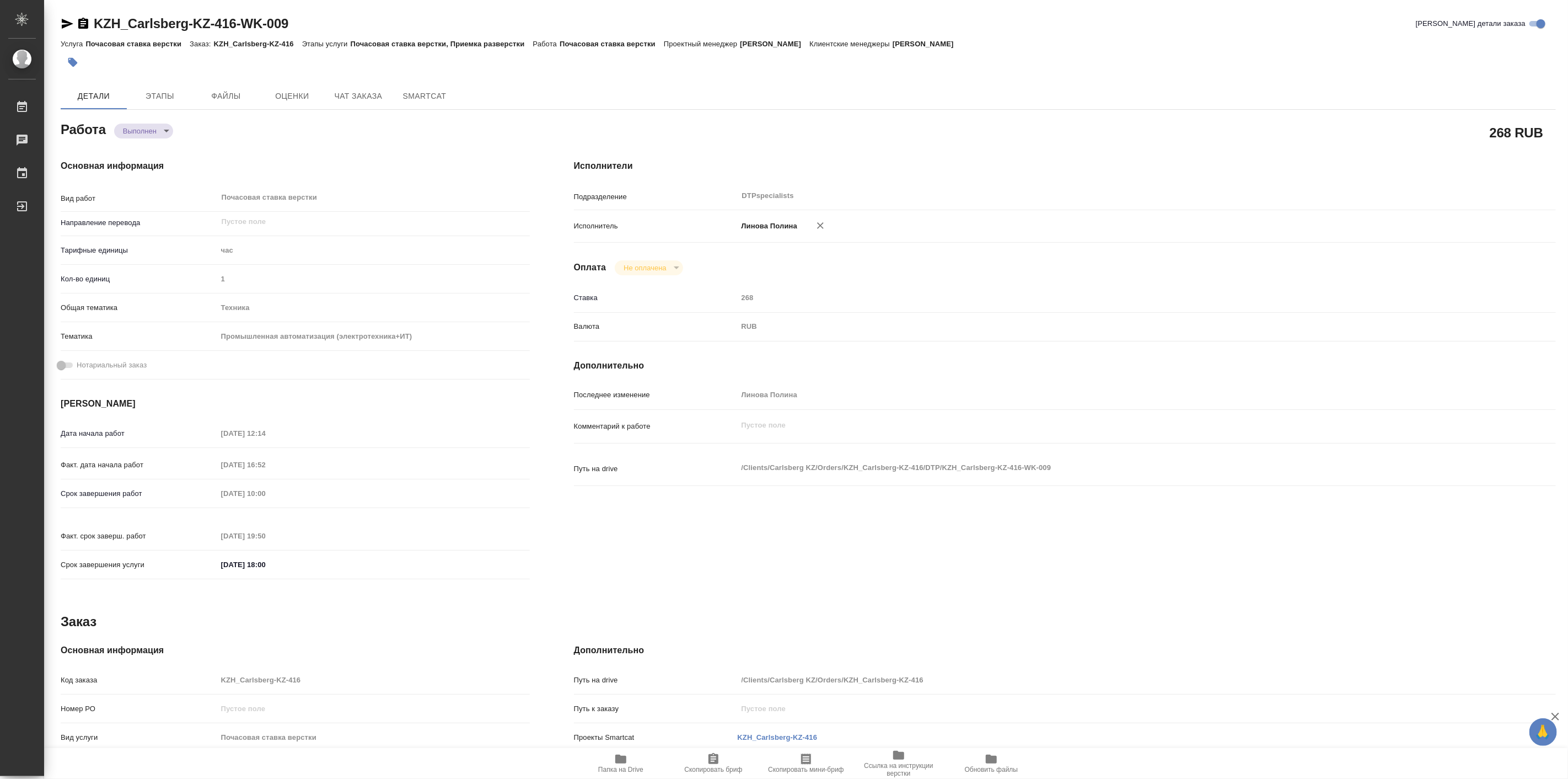
type textarea "x"
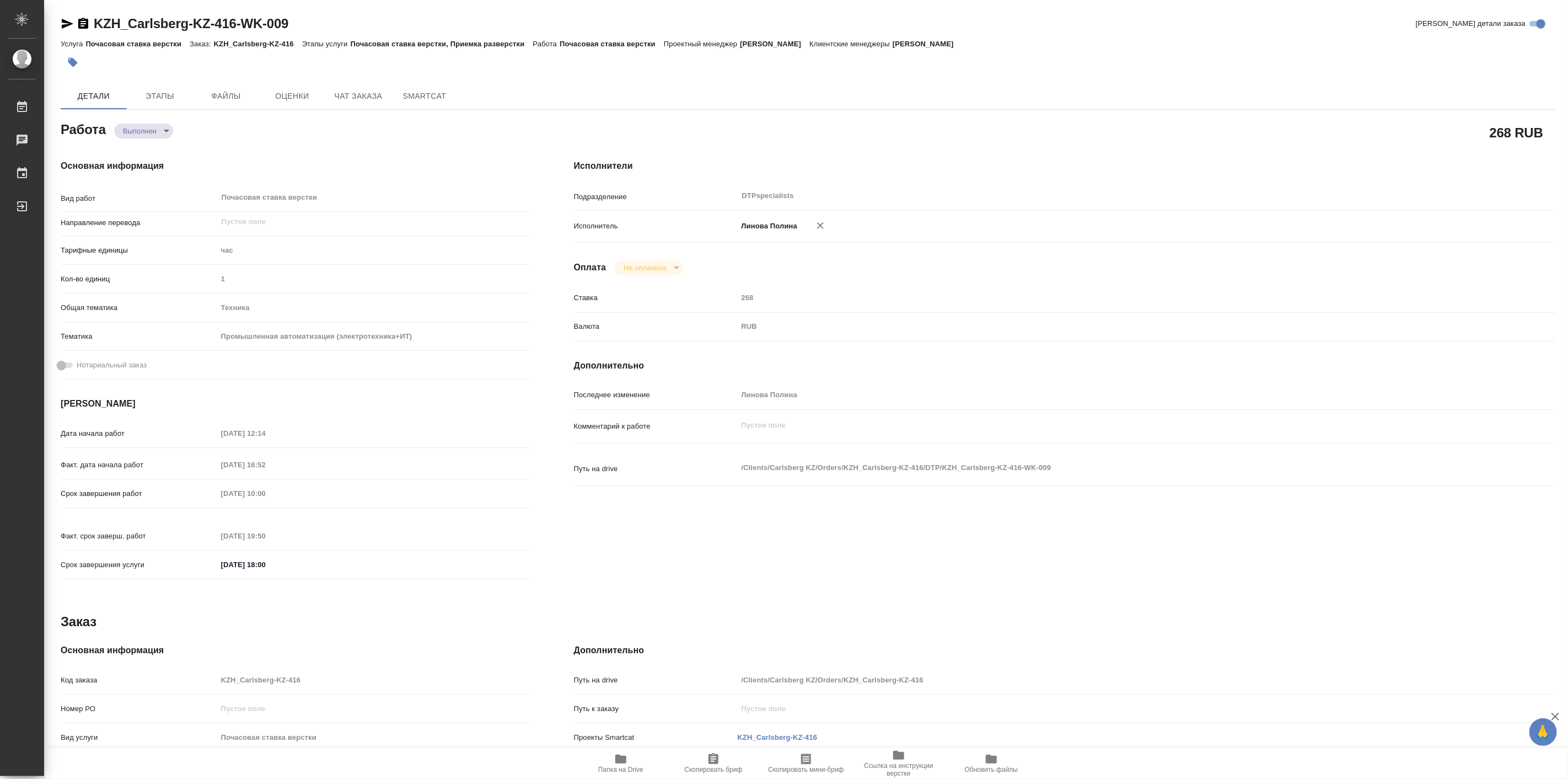
type textarea "x"
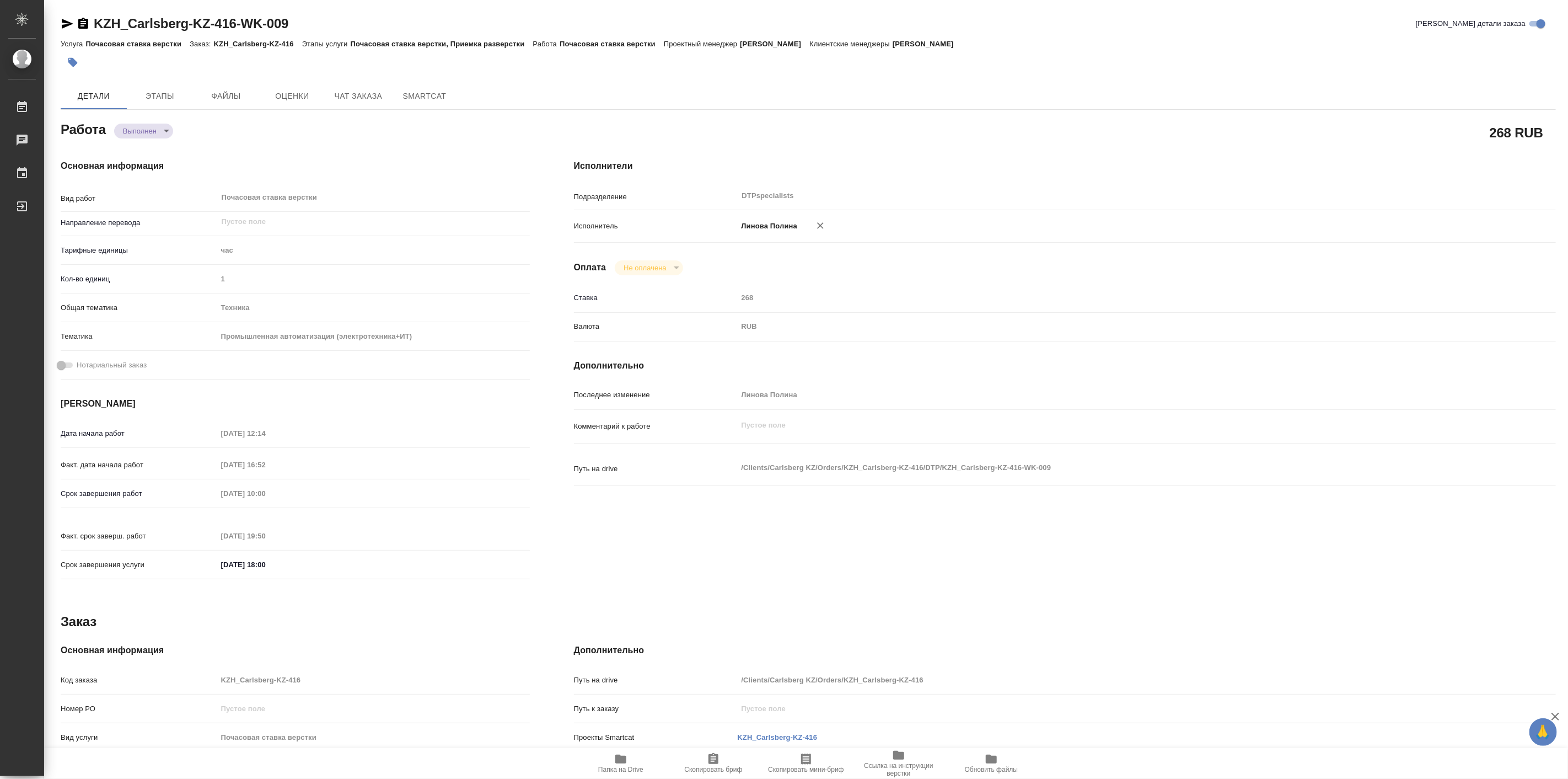
type textarea "x"
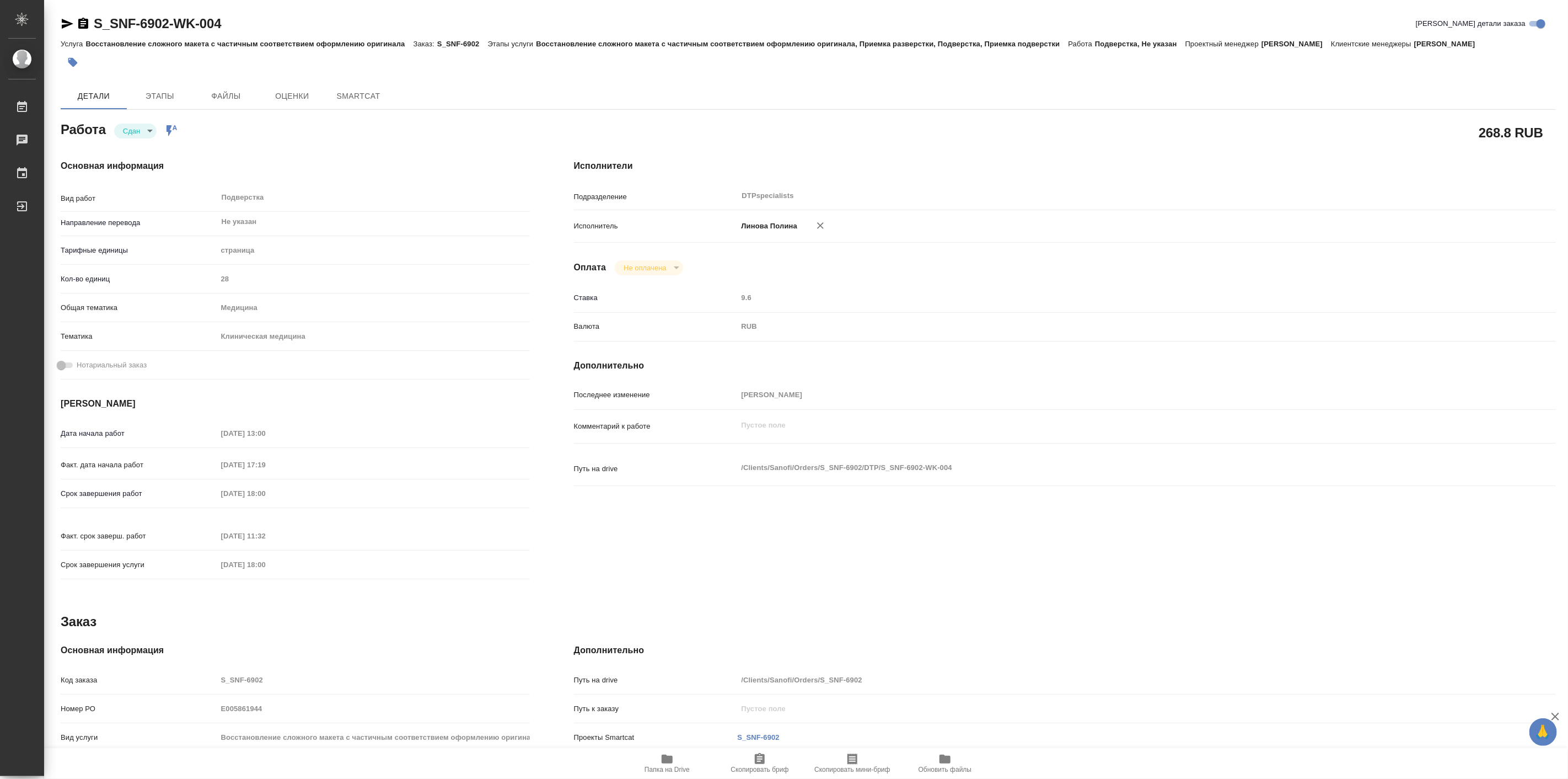
type textarea "x"
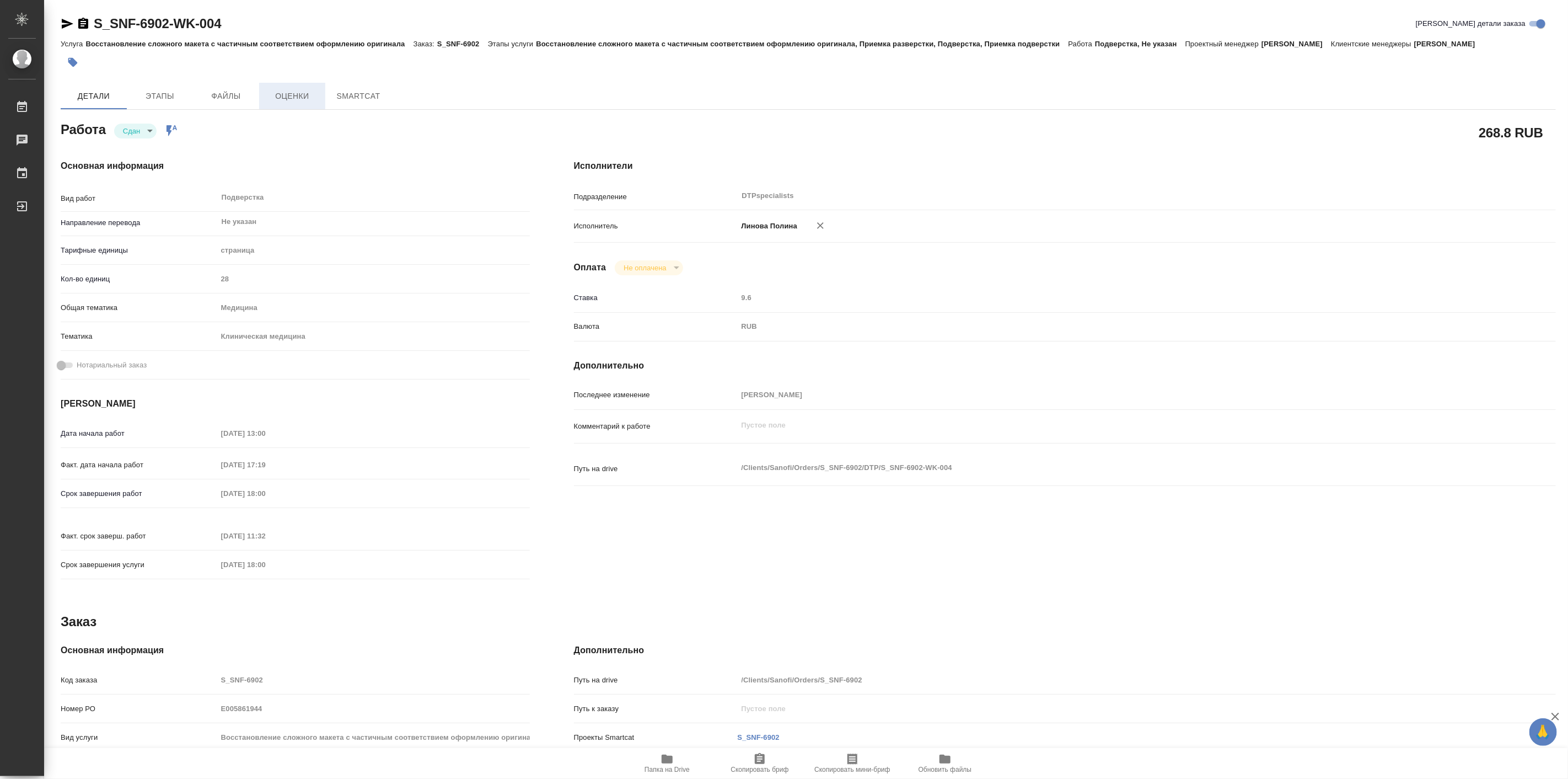
type textarea "x"
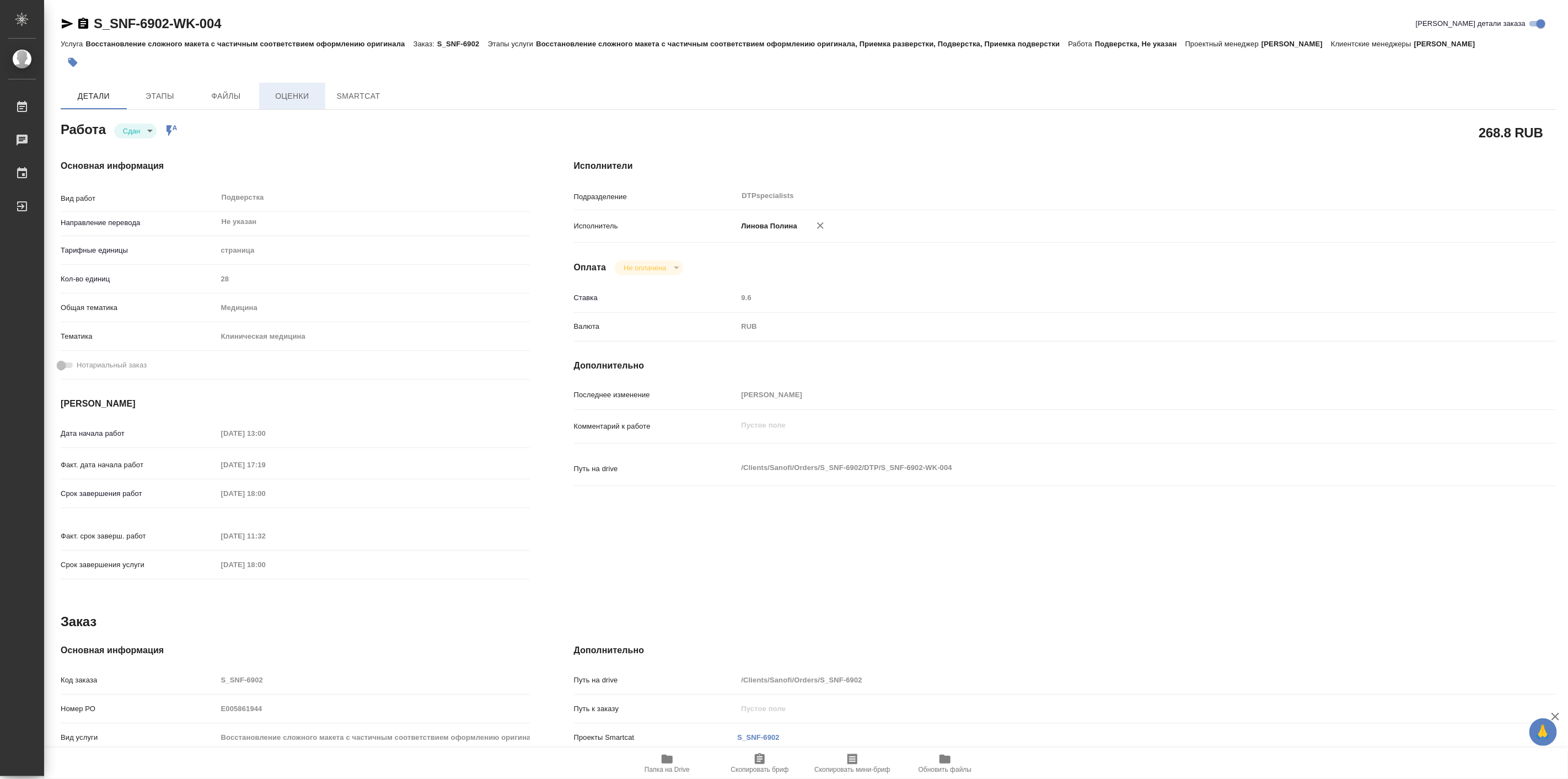
type textarea "x"
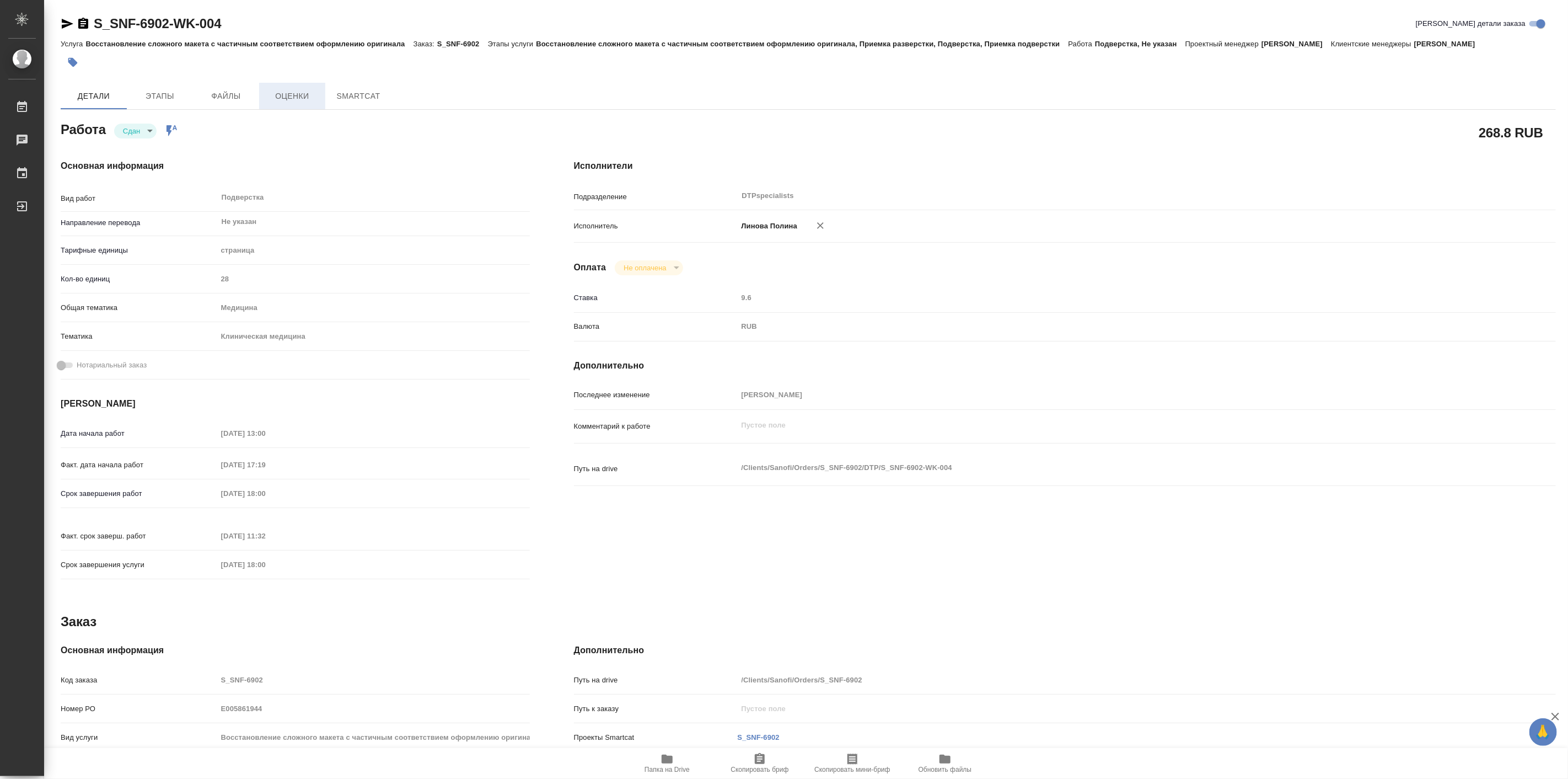
type textarea "x"
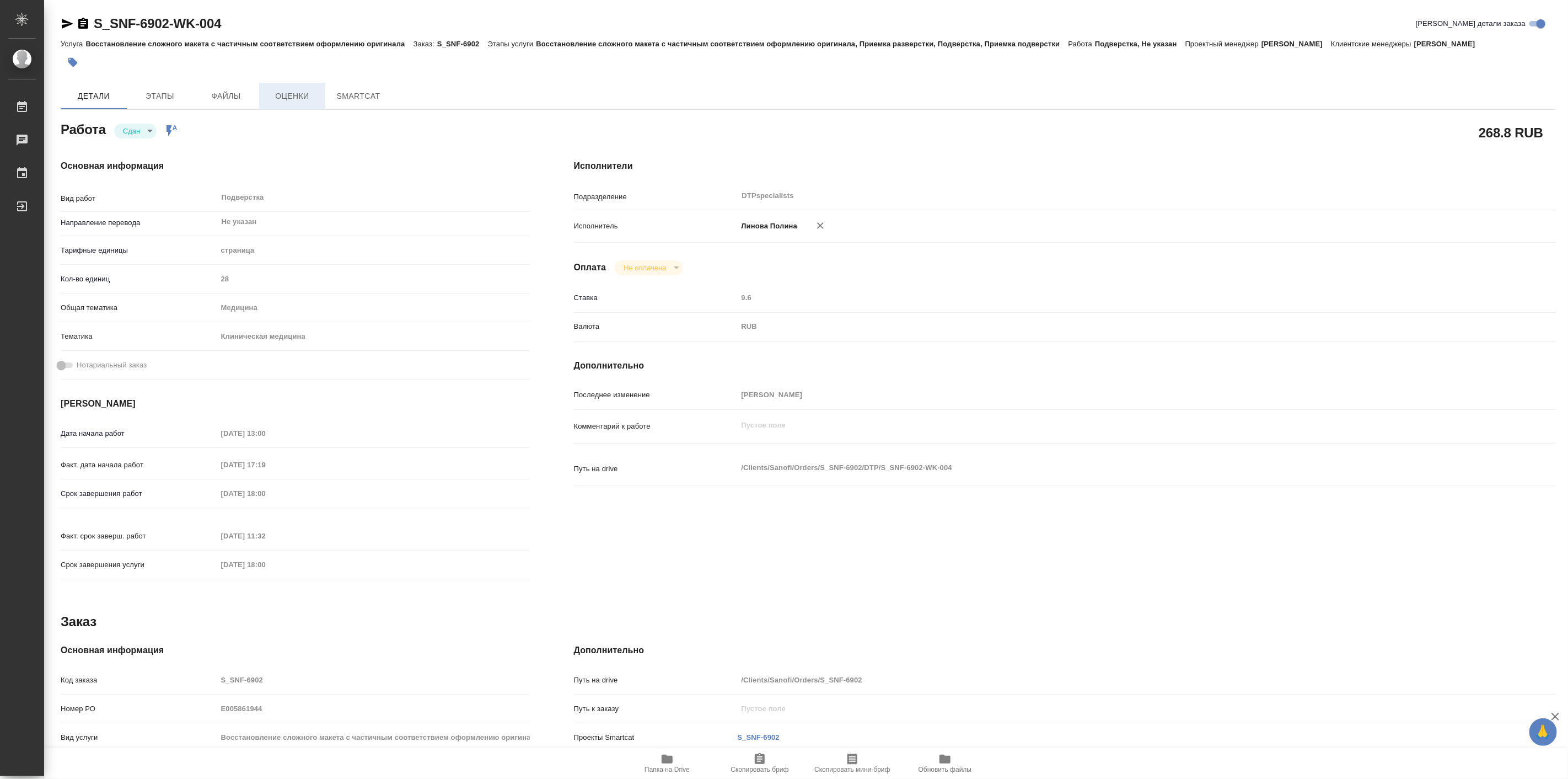
type textarea "x"
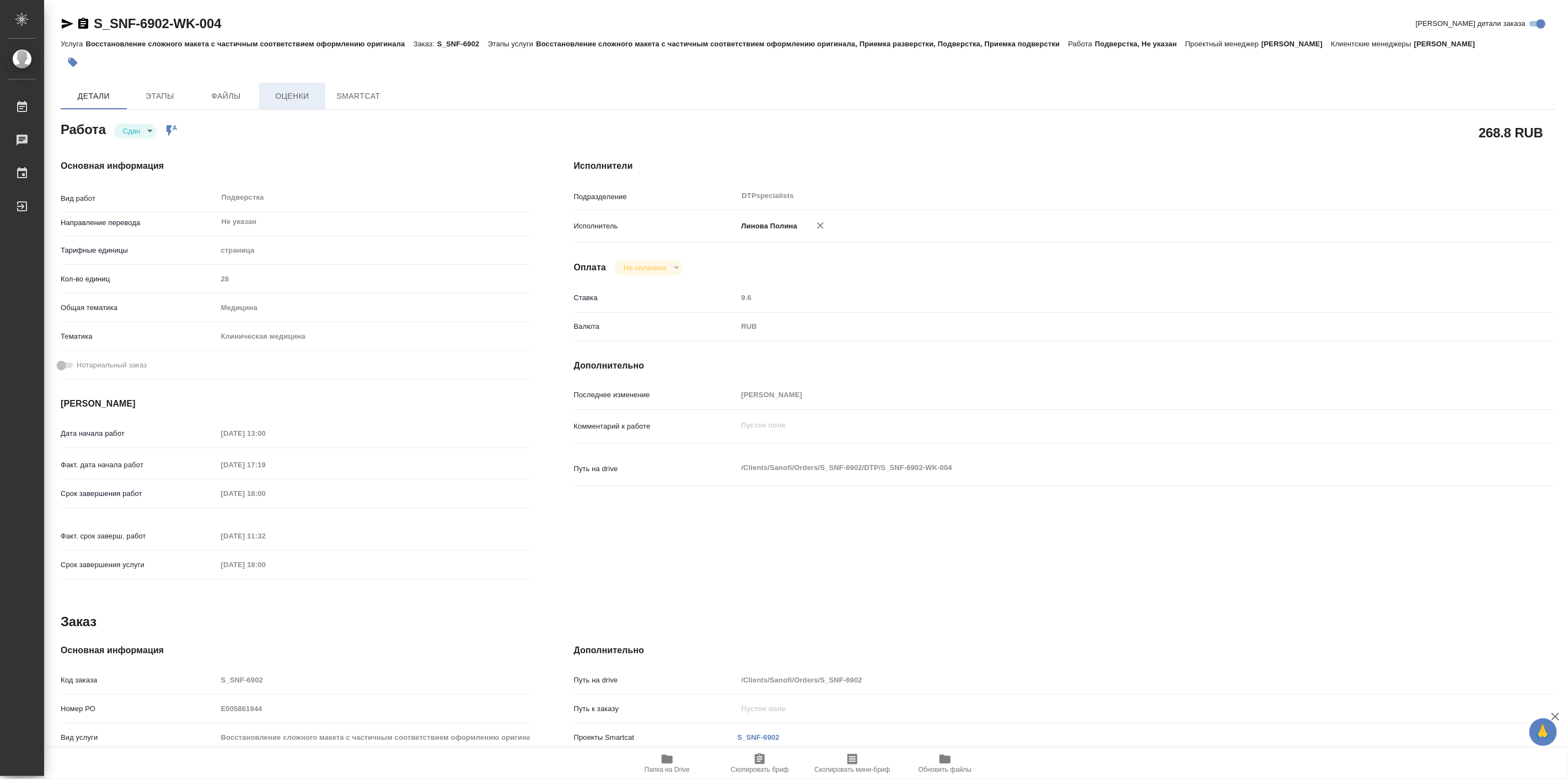
type textarea "x"
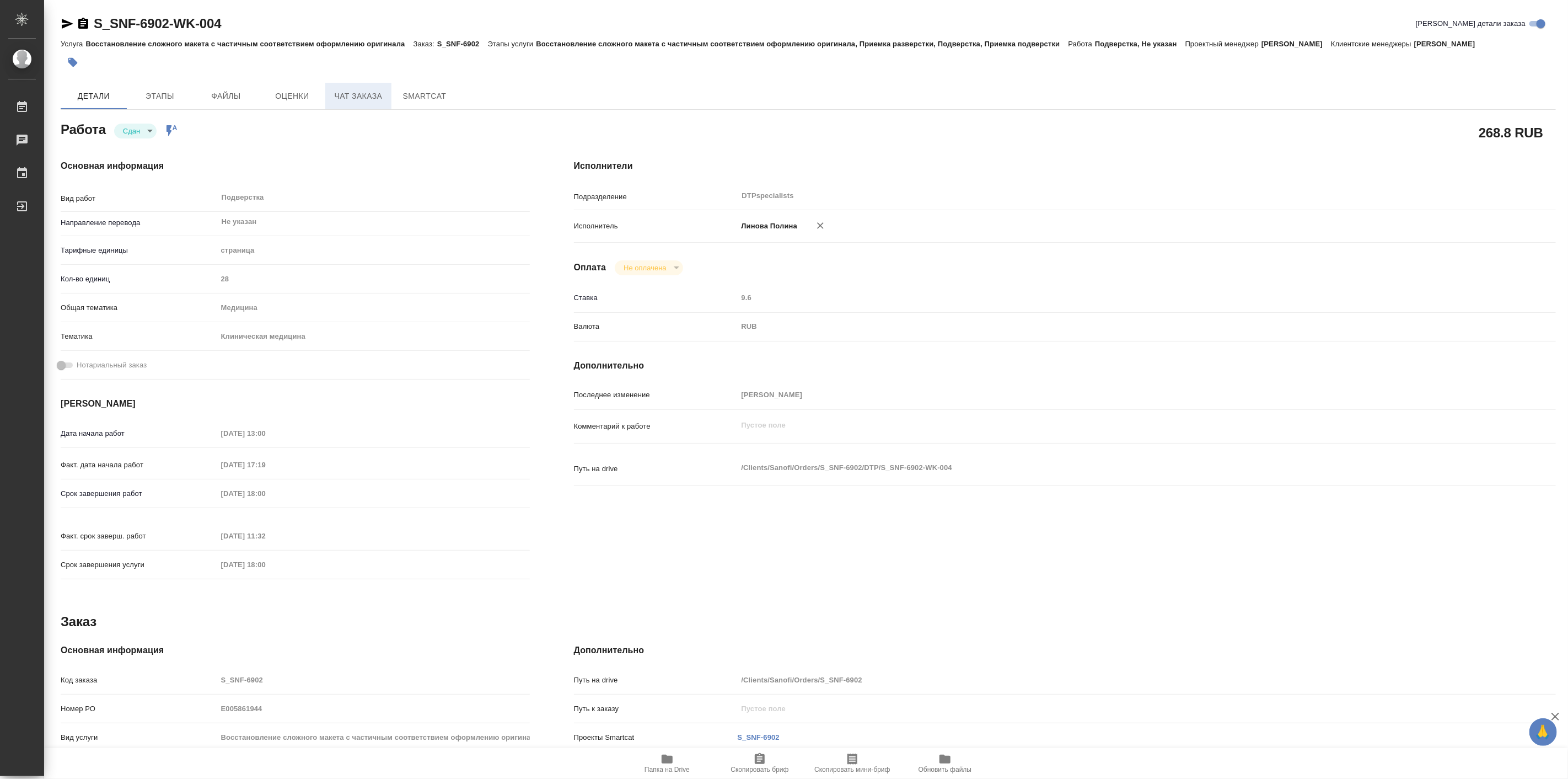
click at [326, 96] on button "Чат заказа" at bounding box center [358, 96] width 66 height 26
type textarea "x"
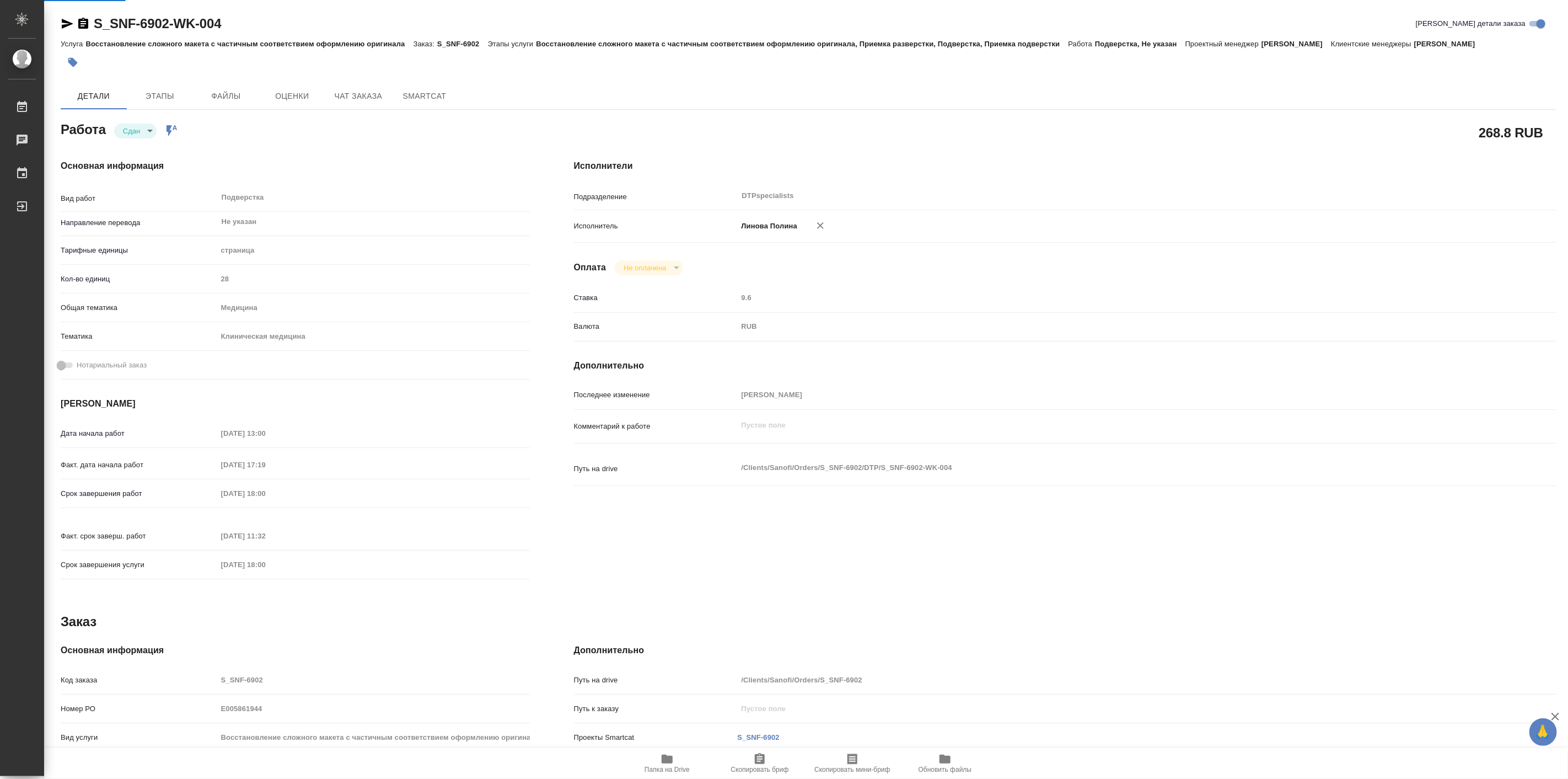
type textarea "x"
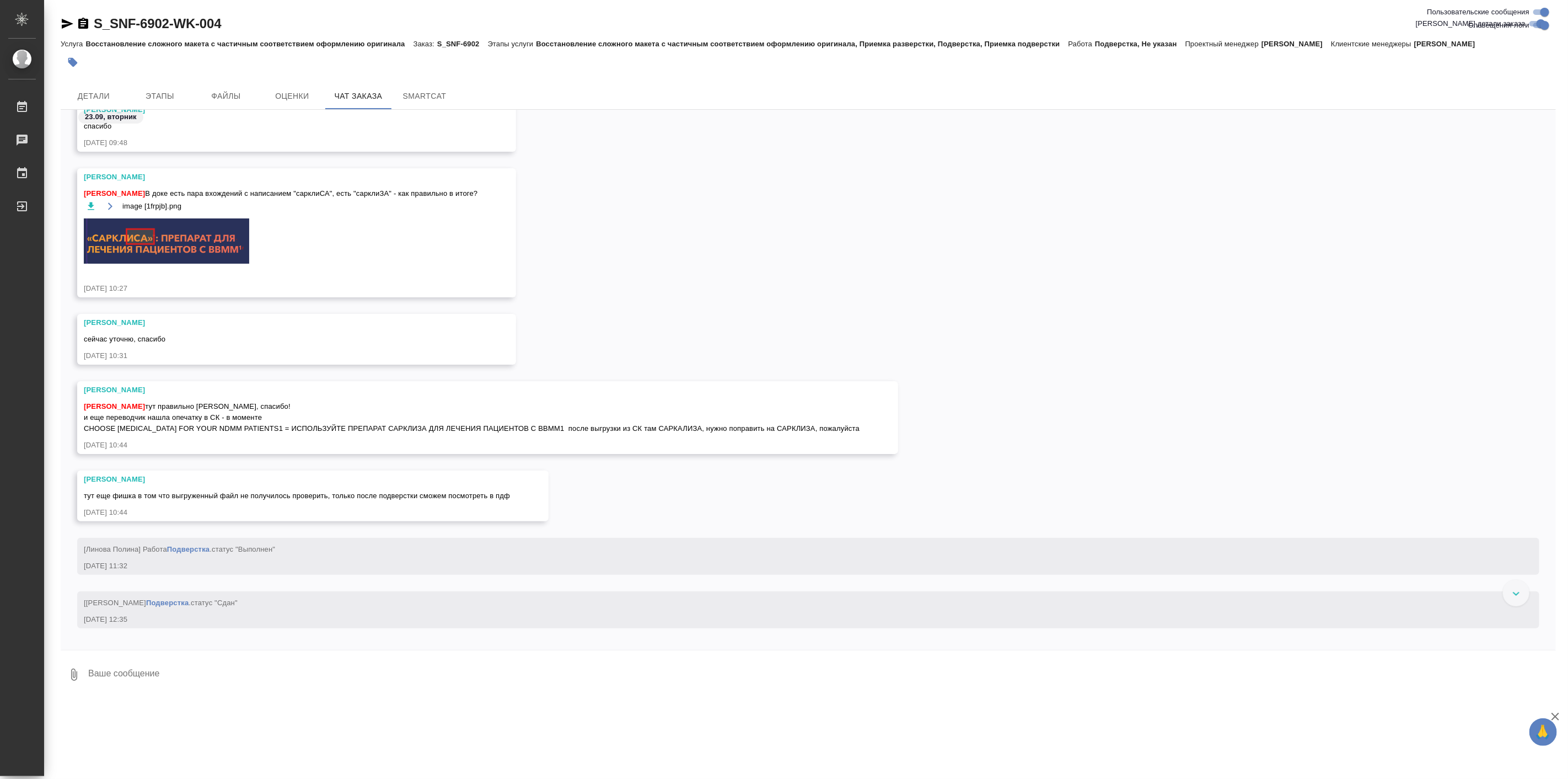
scroll to position [28631, 0]
